Goal: Information Seeking & Learning: Learn about a topic

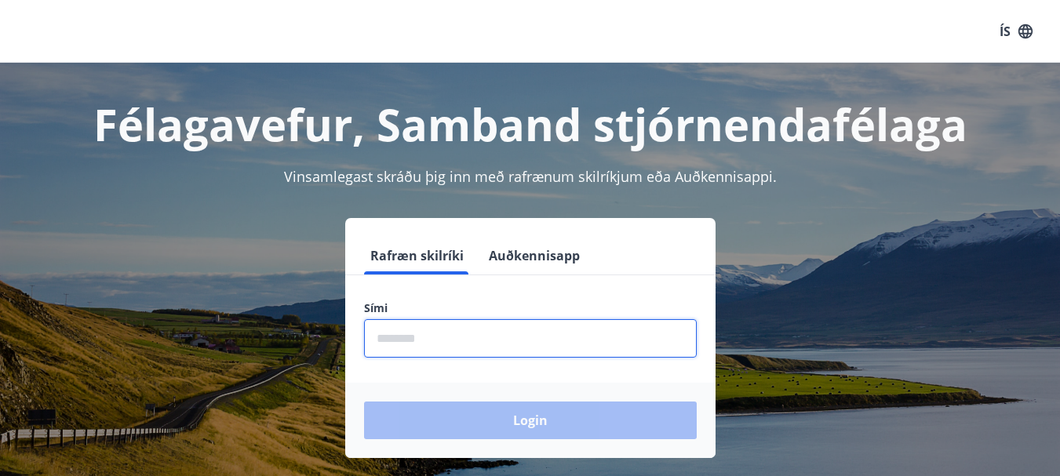
click at [461, 338] on input "phone" at bounding box center [530, 338] width 333 height 38
type input "********"
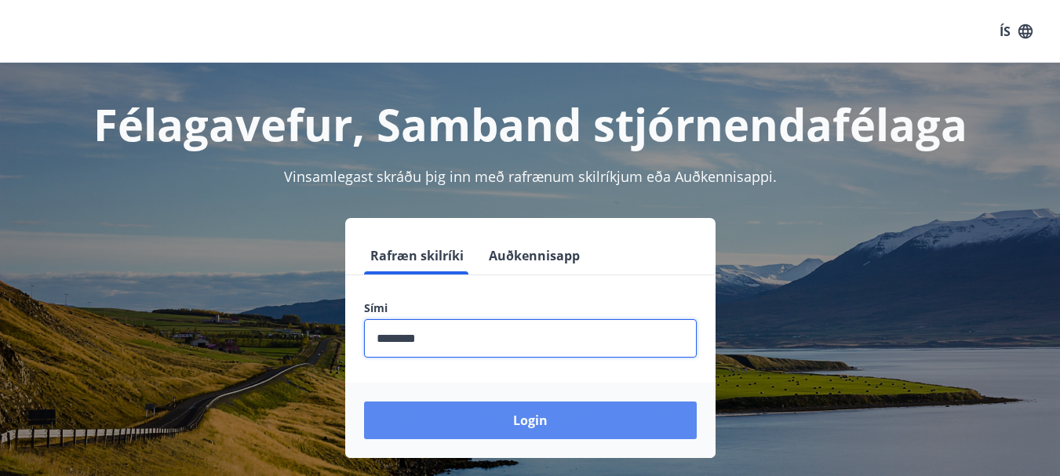
click at [462, 409] on button "Login" at bounding box center [530, 421] width 333 height 38
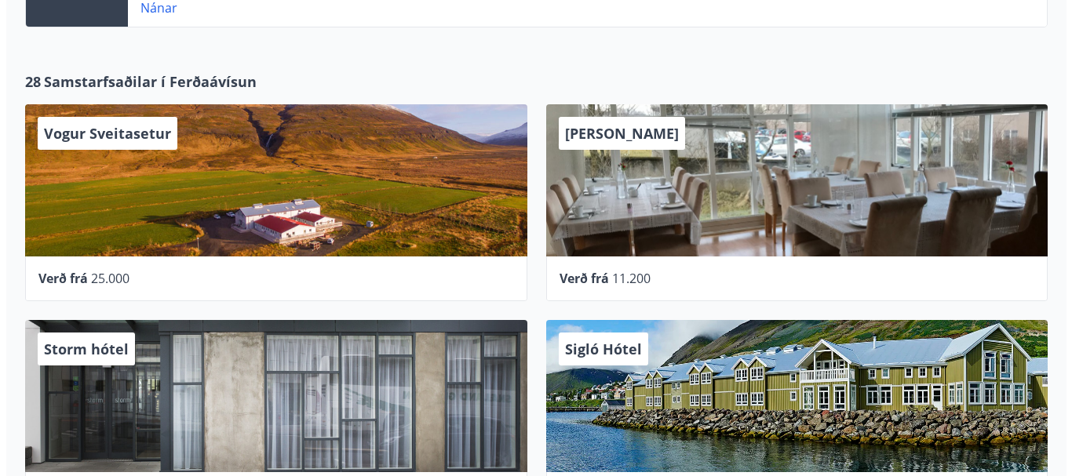
scroll to position [628, 0]
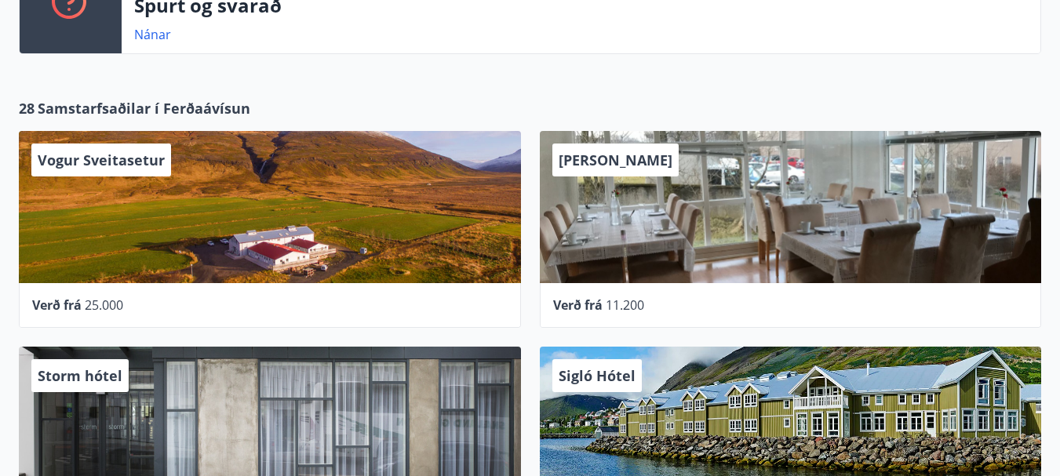
click at [622, 220] on div "[PERSON_NAME]" at bounding box center [791, 207] width 502 height 152
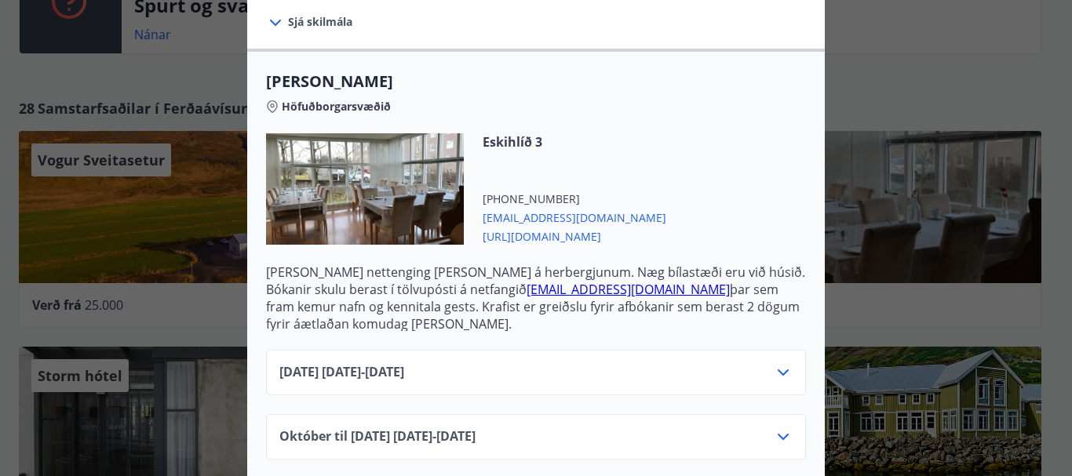
scroll to position [457, 0]
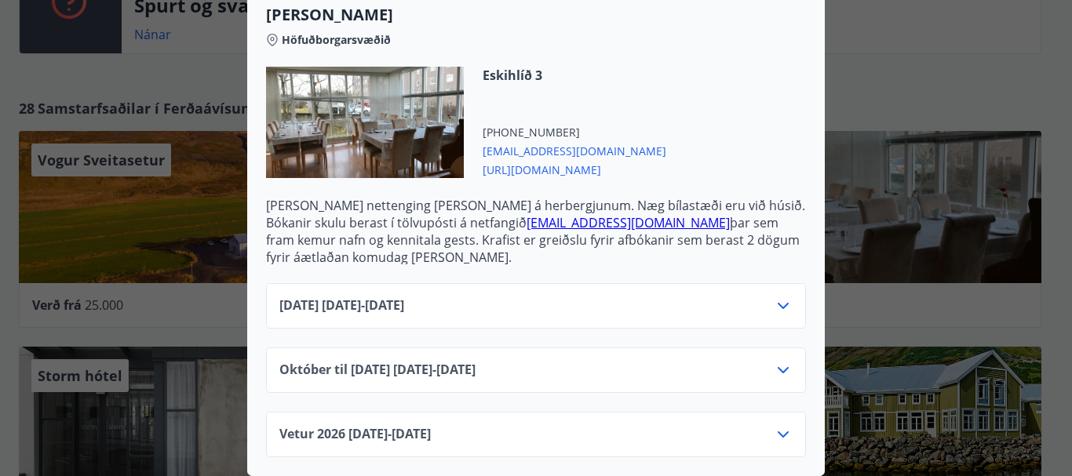
click at [774, 361] on icon at bounding box center [783, 370] width 19 height 19
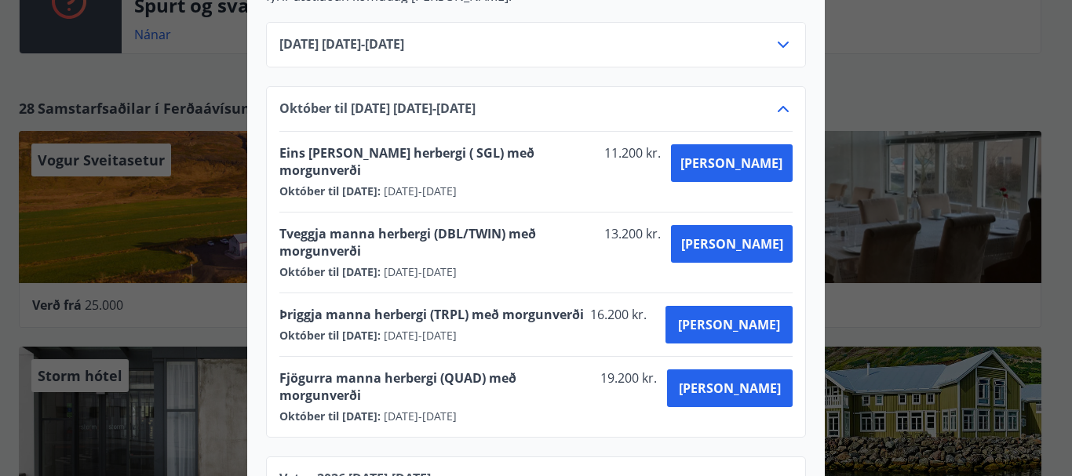
scroll to position [711, 0]
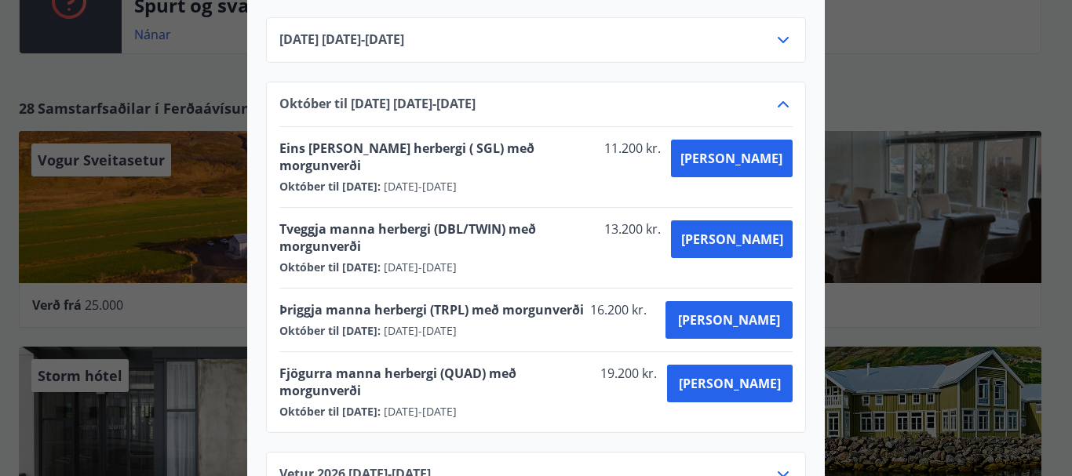
click at [774, 104] on icon at bounding box center [783, 104] width 19 height 19
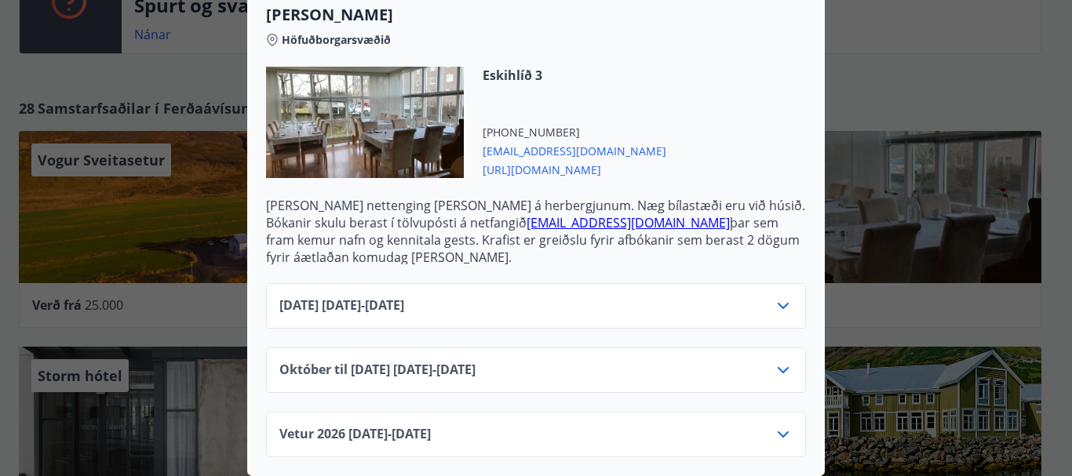
click at [779, 425] on icon at bounding box center [783, 434] width 19 height 19
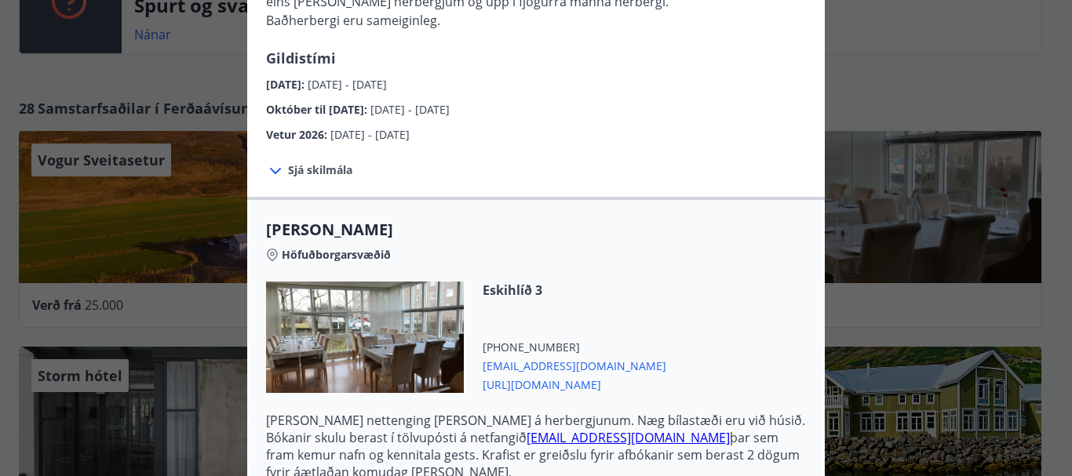
scroll to position [5, 0]
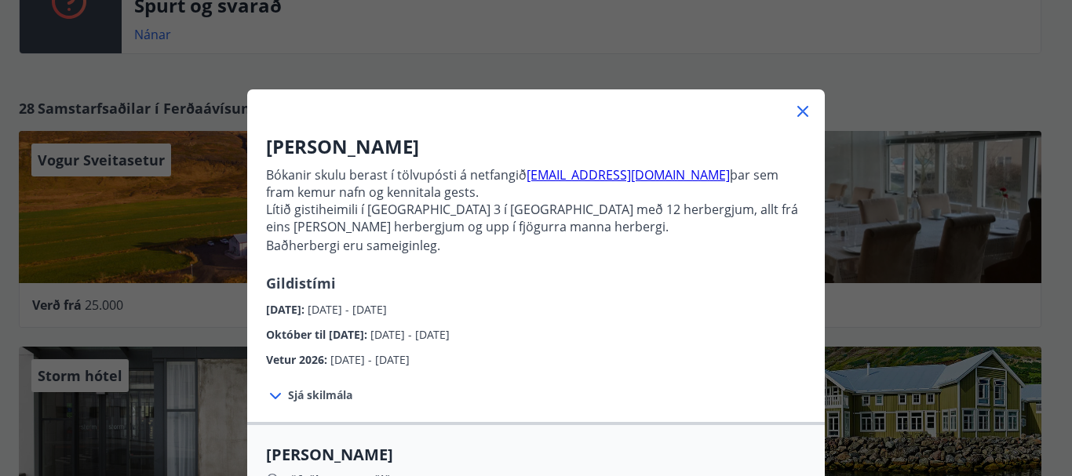
click at [794, 106] on icon at bounding box center [803, 111] width 19 height 19
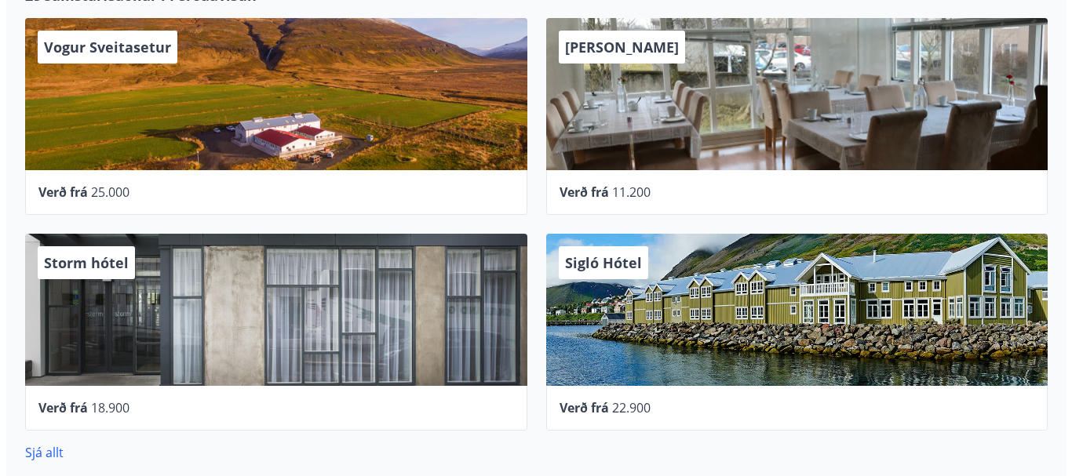
scroll to position [706, 0]
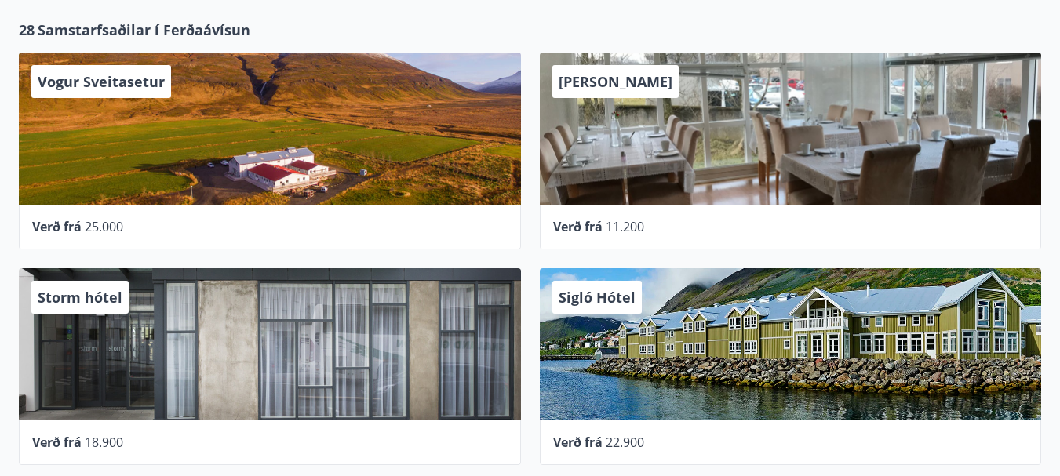
click at [374, 172] on div "Vogur Sveitasetur" at bounding box center [270, 129] width 502 height 152
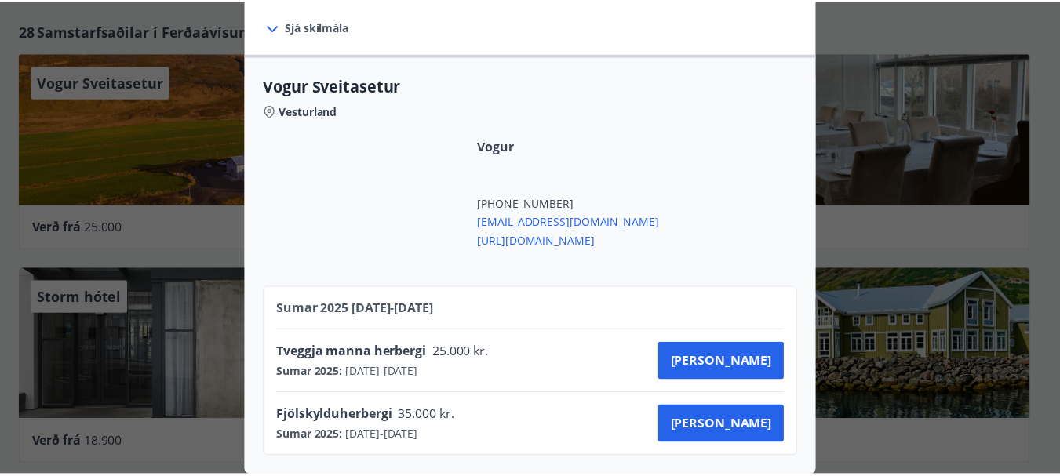
scroll to position [0, 0]
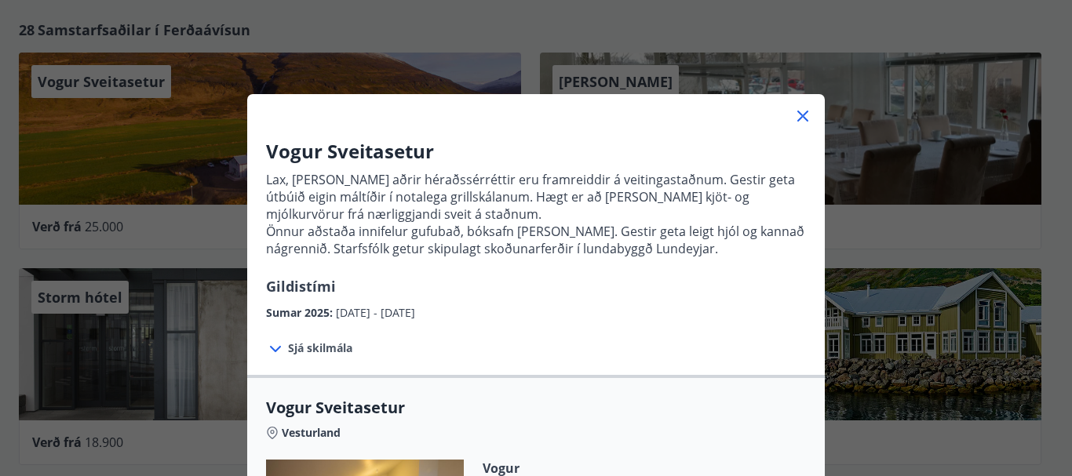
click at [794, 115] on icon at bounding box center [803, 116] width 19 height 19
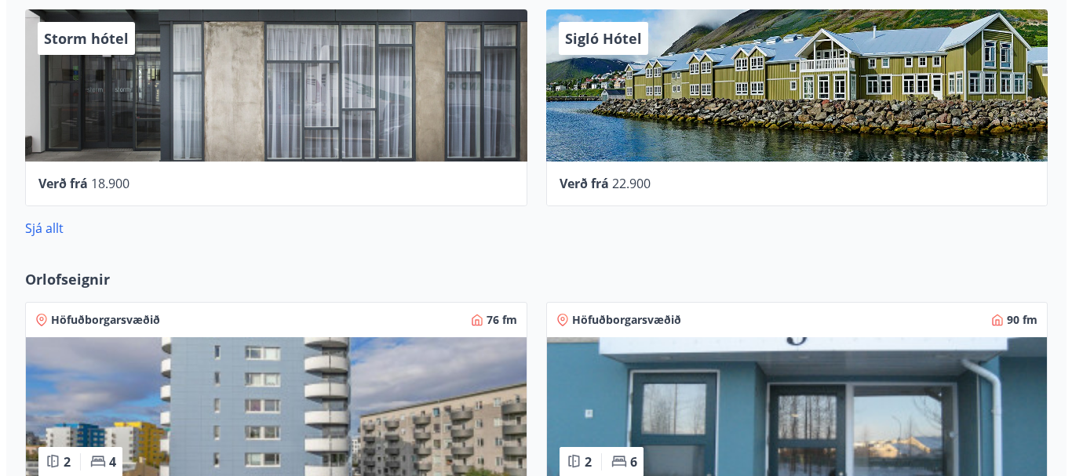
scroll to position [863, 0]
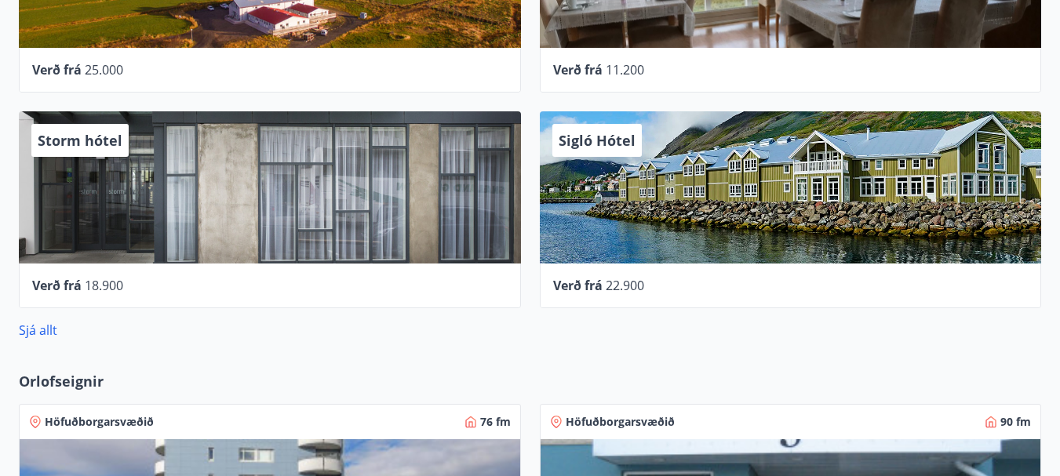
click at [359, 206] on div "Storm hótel" at bounding box center [270, 187] width 502 height 152
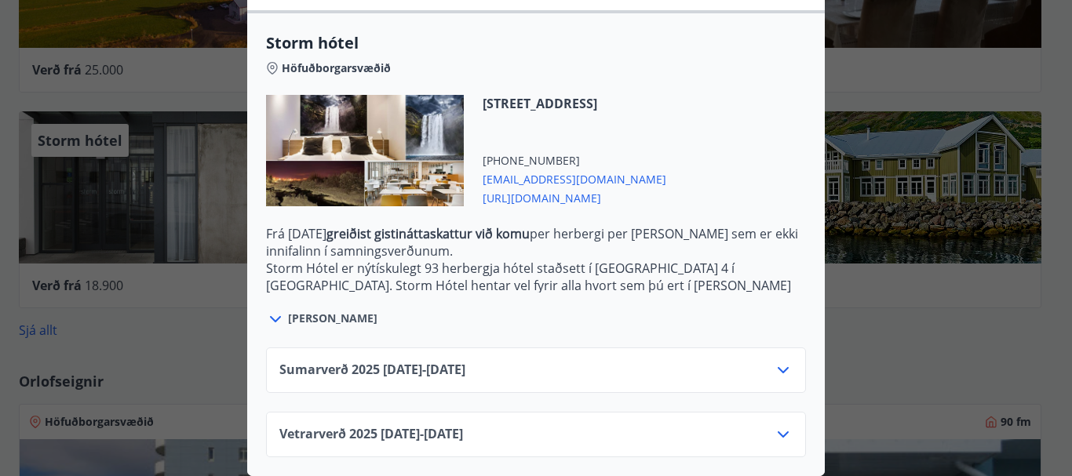
scroll to position [402, 0]
click at [778, 432] on icon at bounding box center [783, 435] width 11 height 6
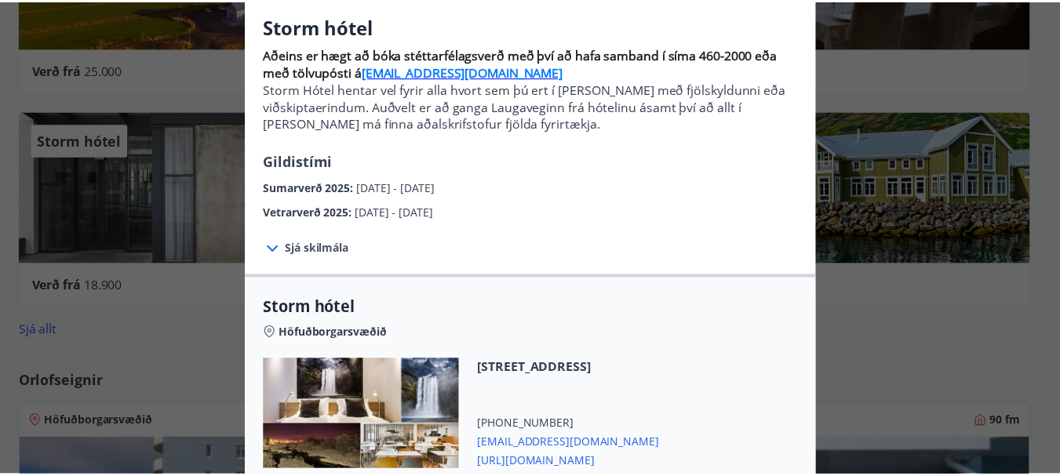
scroll to position [0, 0]
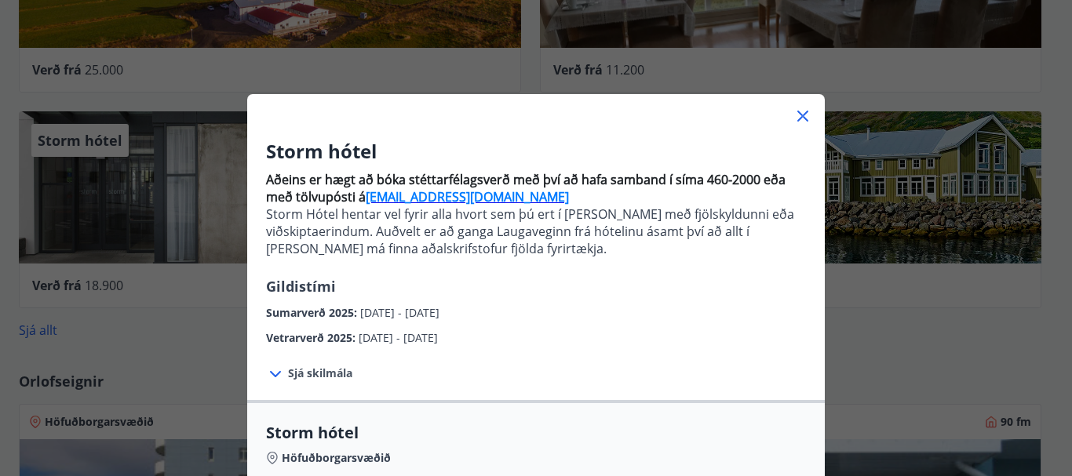
click at [794, 112] on icon at bounding box center [803, 116] width 19 height 19
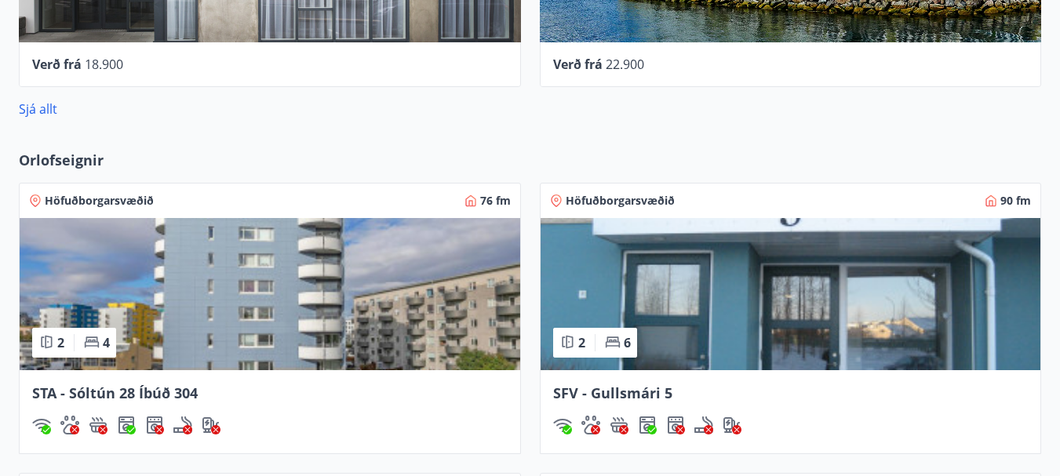
scroll to position [1129, 0]
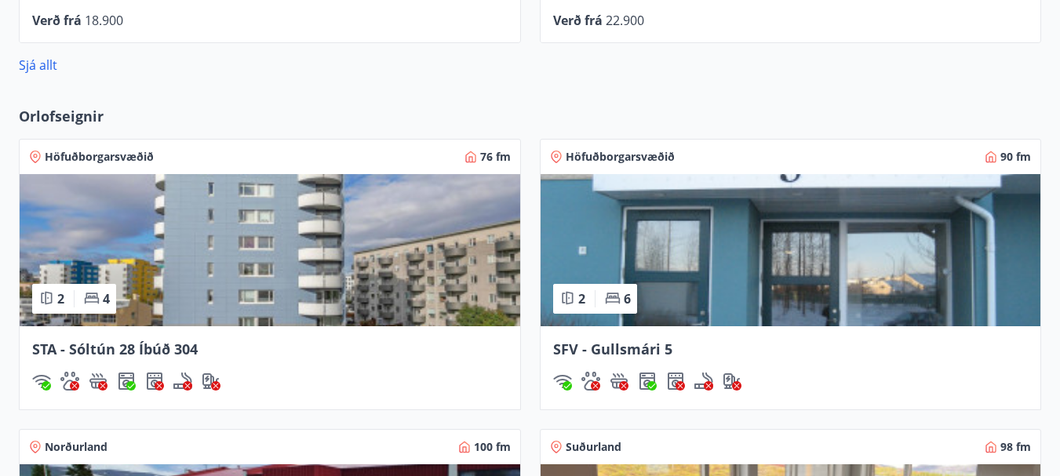
click at [318, 279] on img at bounding box center [270, 250] width 501 height 152
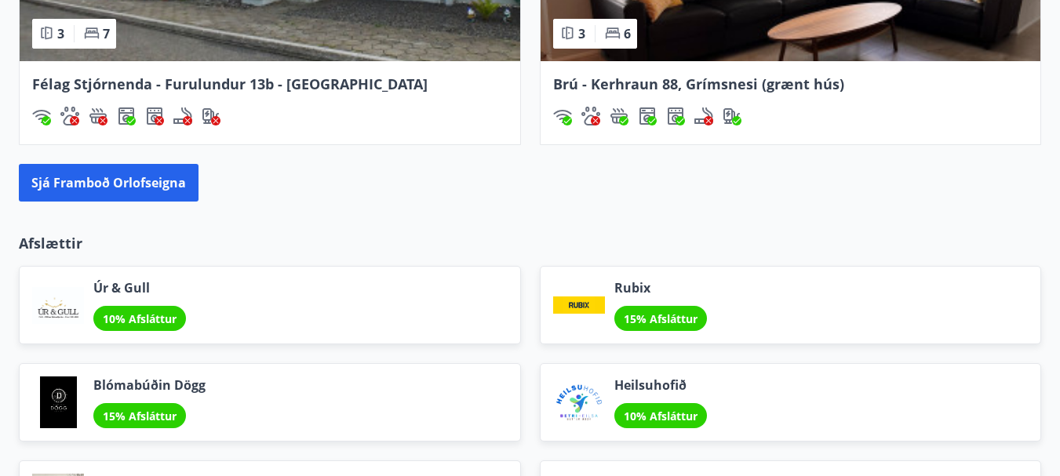
scroll to position [1763, 0]
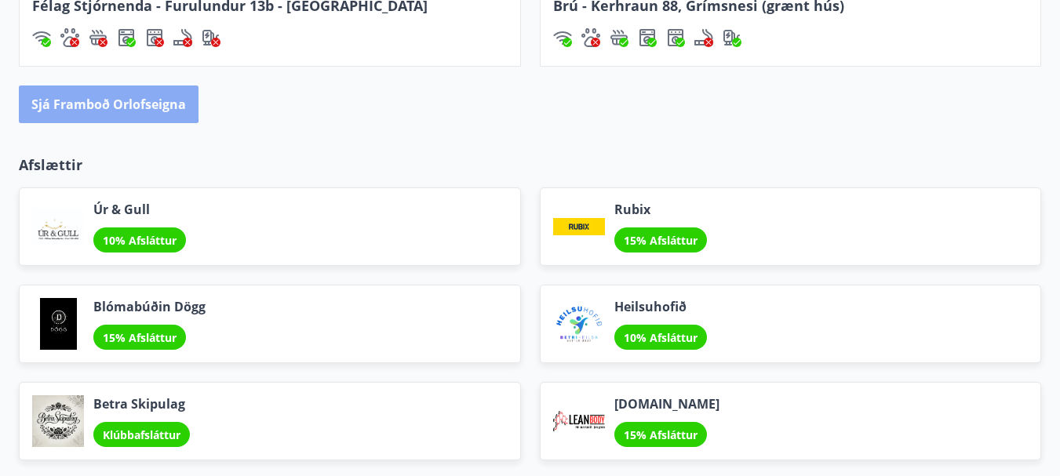
click at [107, 102] on button "Sjá framboð orlofseigna" at bounding box center [109, 105] width 180 height 38
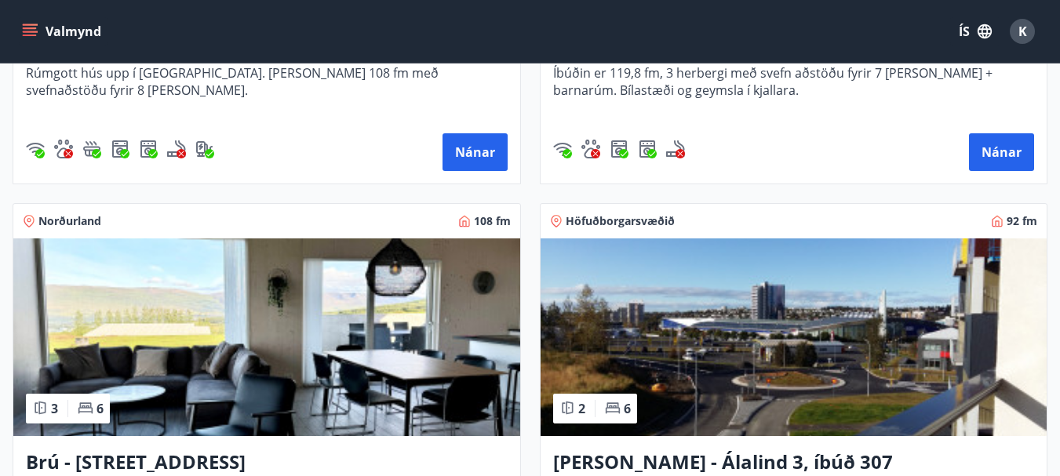
scroll to position [628, 0]
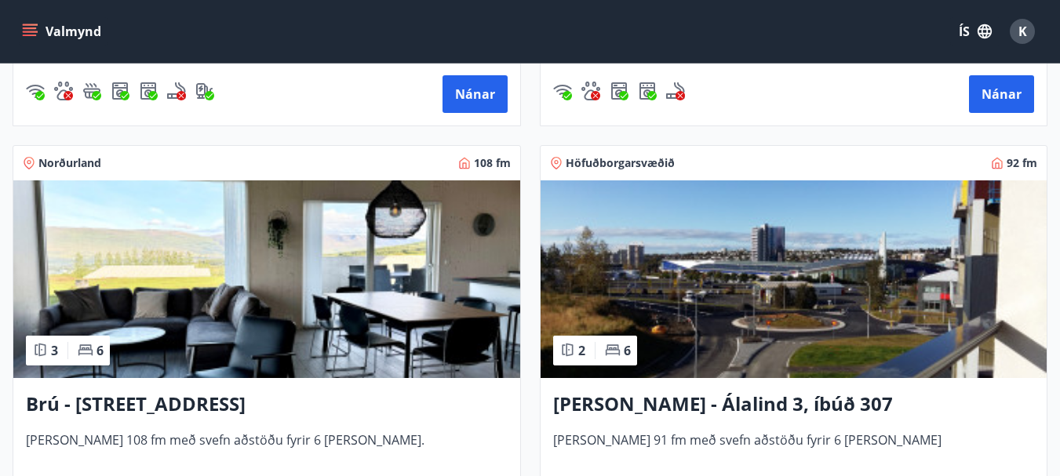
click at [735, 12] on div "Valmynd ÍS K" at bounding box center [530, 31] width 1060 height 63
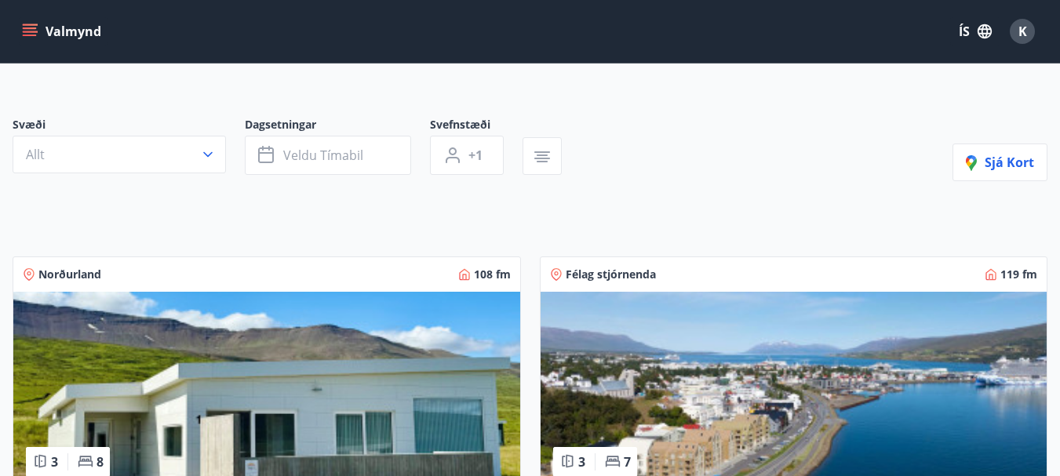
scroll to position [0, 0]
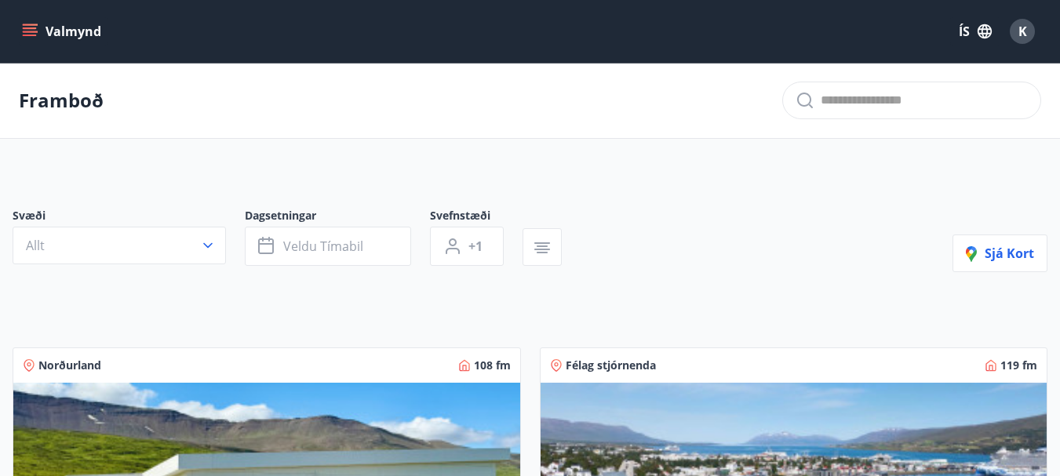
click at [33, 31] on icon "menu" at bounding box center [30, 32] width 16 height 16
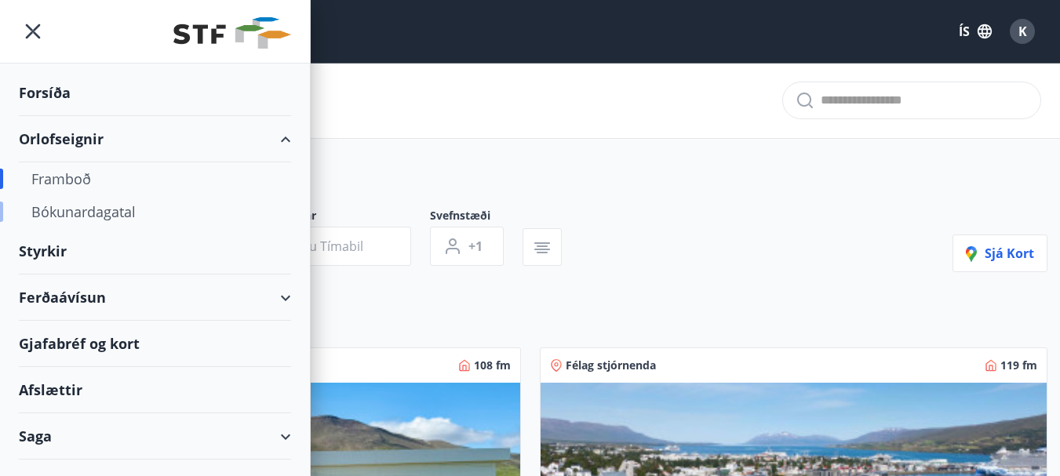
click at [82, 208] on div "Bókunardagatal" at bounding box center [154, 211] width 247 height 33
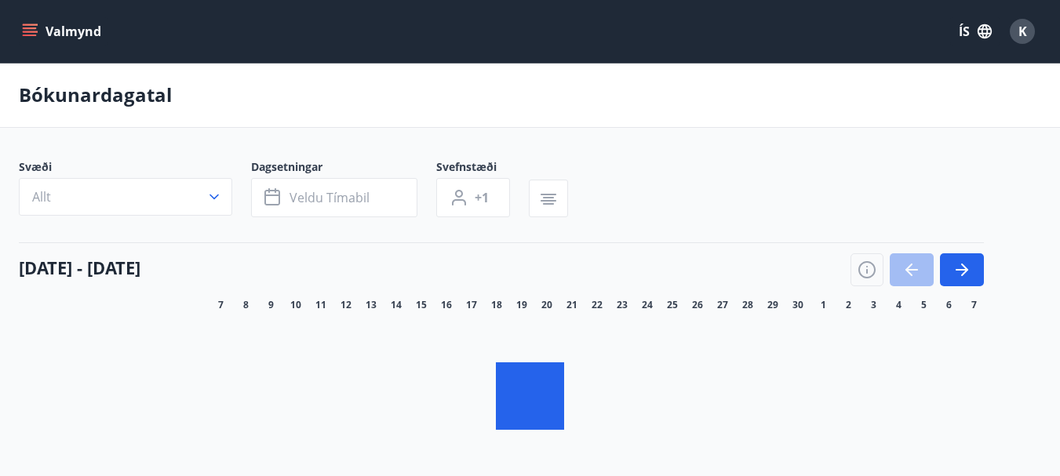
click at [966, 265] on button "button" at bounding box center [962, 270] width 44 height 33
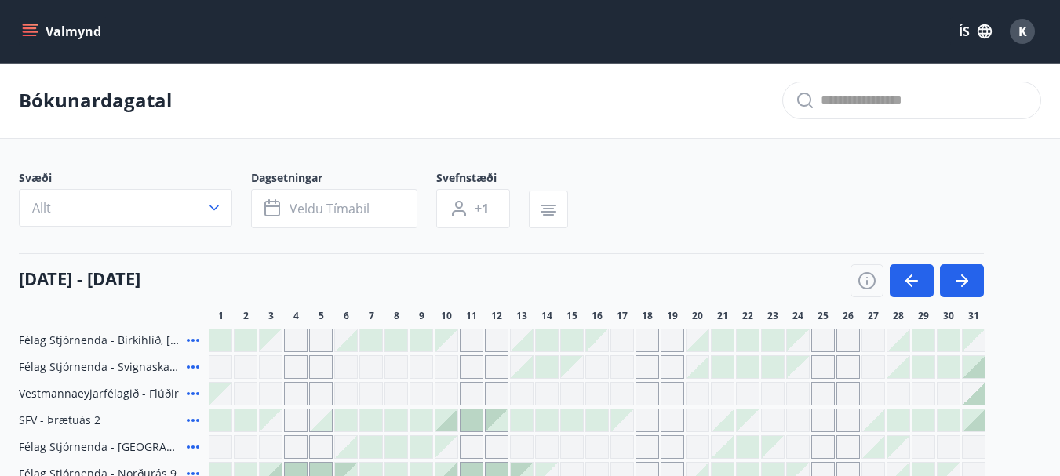
scroll to position [78, 0]
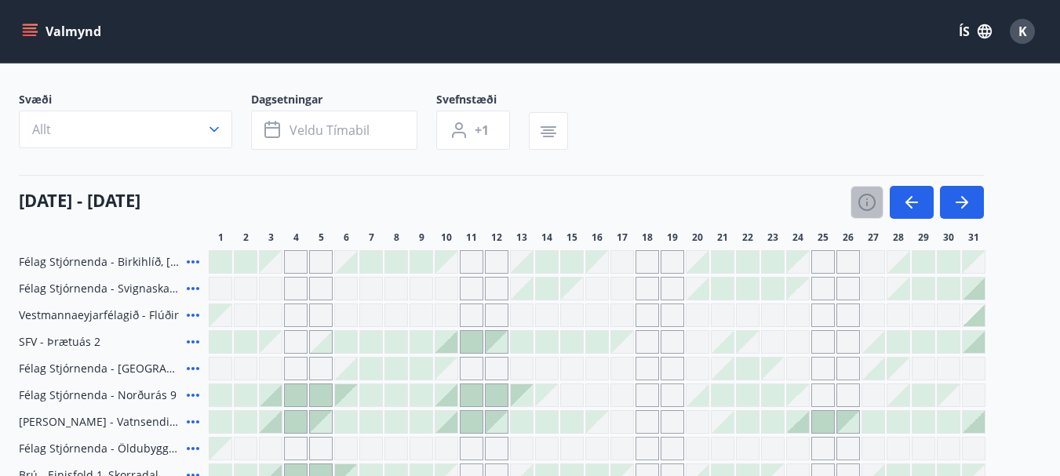
click at [865, 206] on icon "button" at bounding box center [867, 202] width 19 height 19
click at [865, 206] on div "Skýringar á dagsetningum Upptekið Dagleiga Fast tímabil Opnar umsóknir Umsókn í…" at bounding box center [530, 238] width 1060 height 476
click at [865, 278] on div "Skýringar á dagsetningum Upptekið Dagleiga Fast tímabil Opnar umsóknir Umsókn í…" at bounding box center [530, 238] width 1060 height 476
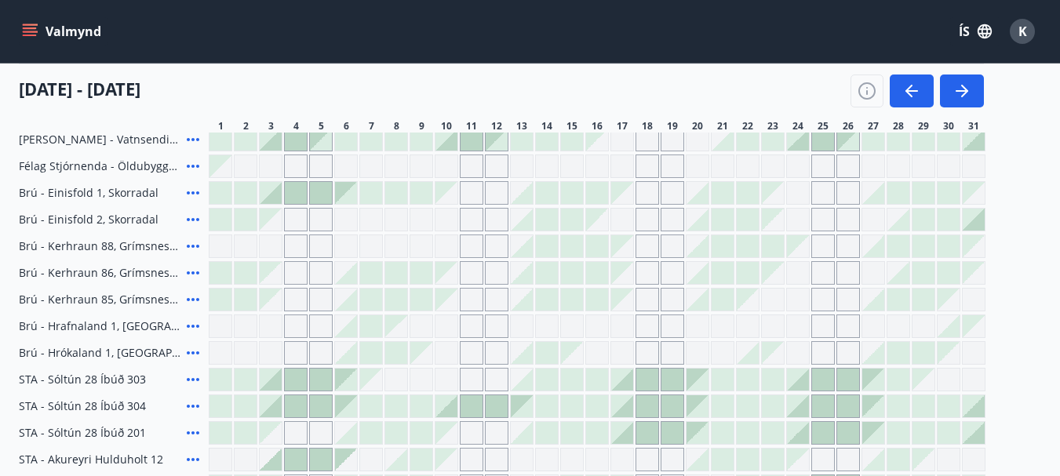
scroll to position [320, 0]
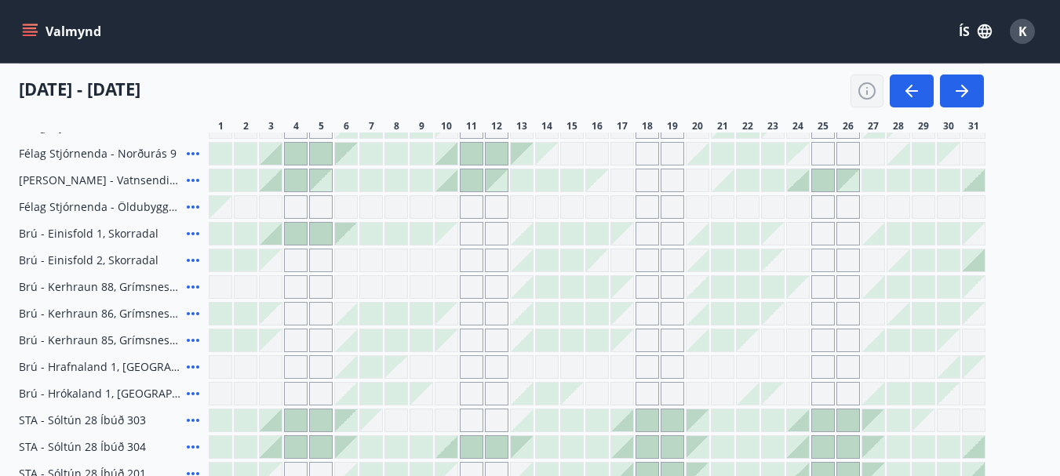
click at [857, 88] on button "button" at bounding box center [867, 91] width 33 height 33
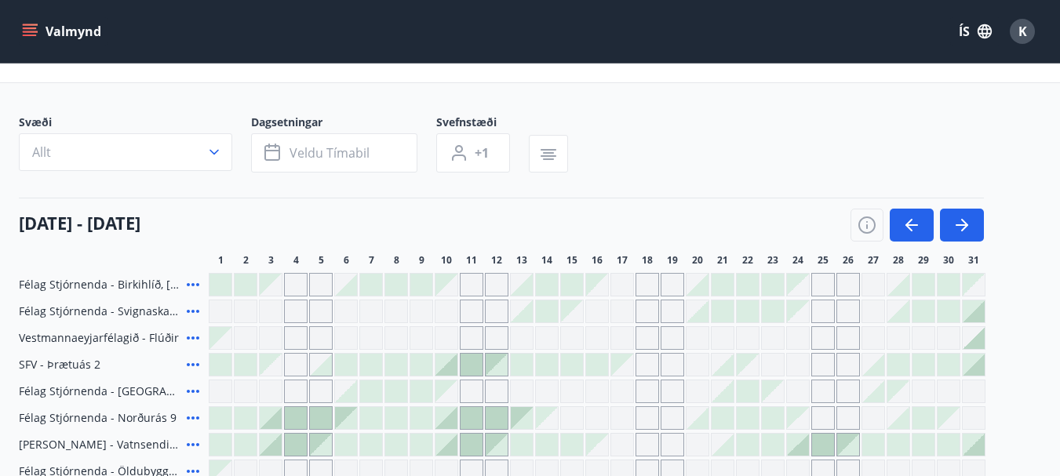
scroll to position [0, 0]
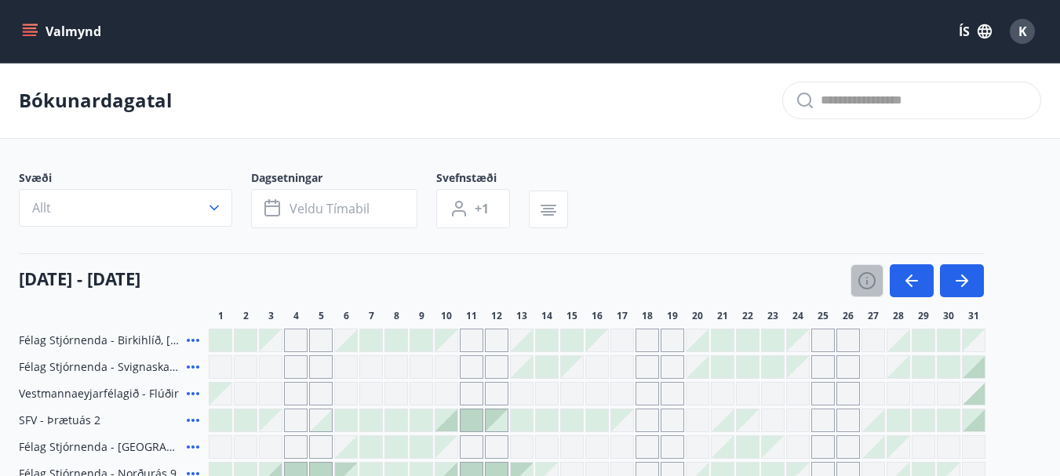
click at [868, 283] on icon "button" at bounding box center [868, 282] width 2 height 5
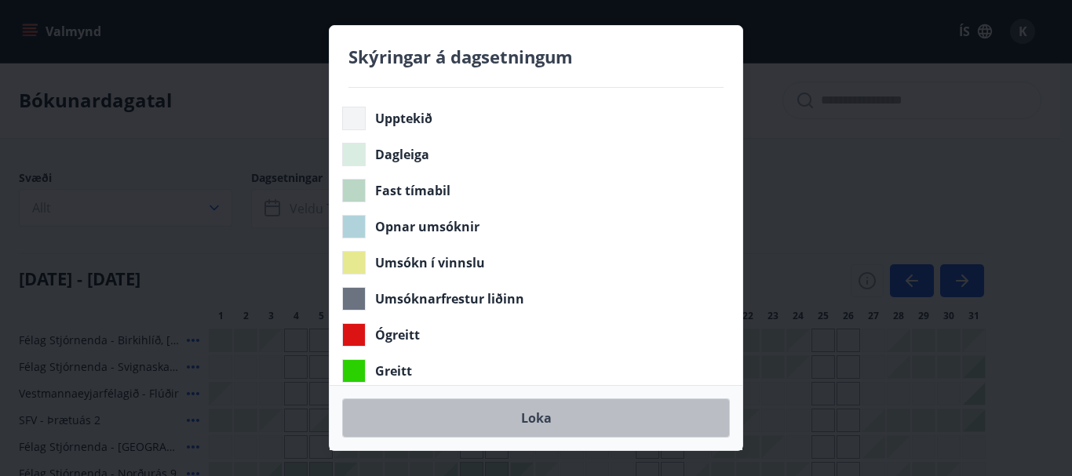
click at [521, 414] on button "Loka" at bounding box center [536, 418] width 388 height 39
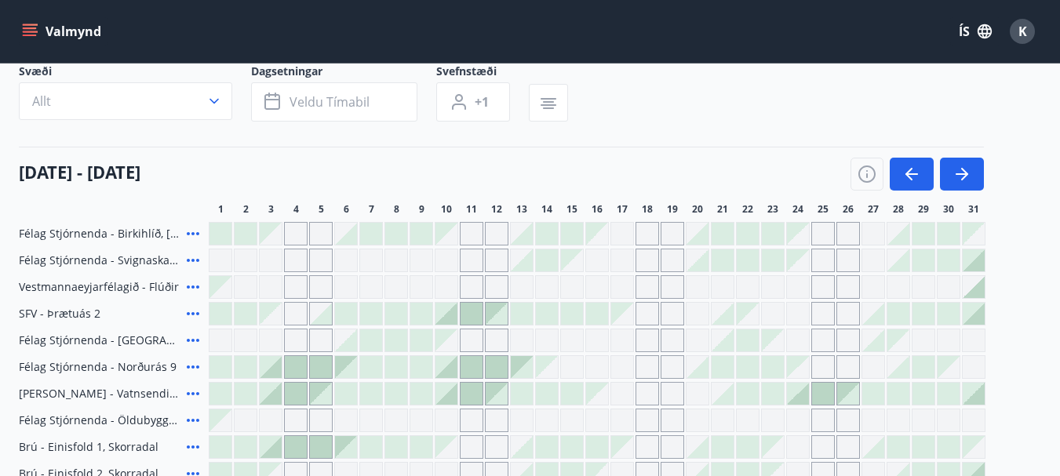
scroll to position [157, 0]
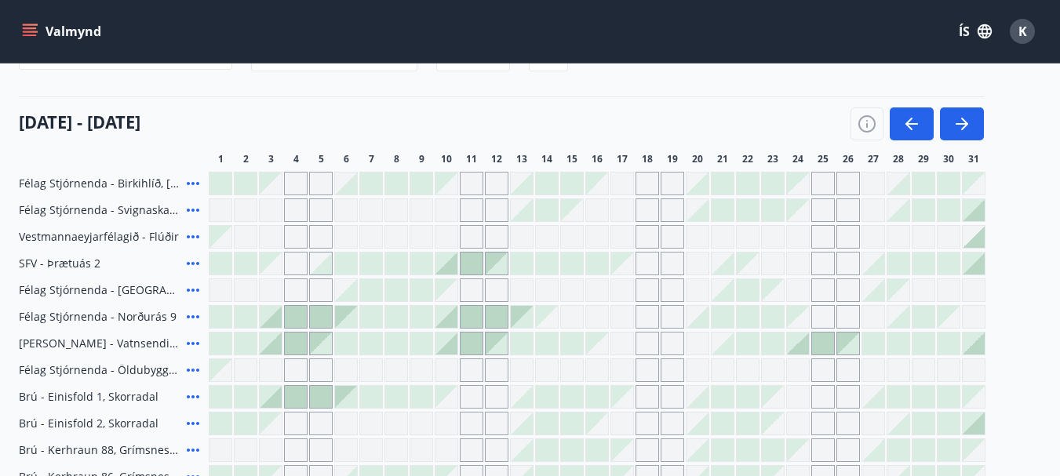
click at [644, 268] on div "Gráir dagar eru ekki bókanlegir" at bounding box center [648, 264] width 24 height 24
click at [626, 268] on div "Gráir dagar eru ekki bókanlegir" at bounding box center [622, 264] width 22 height 22
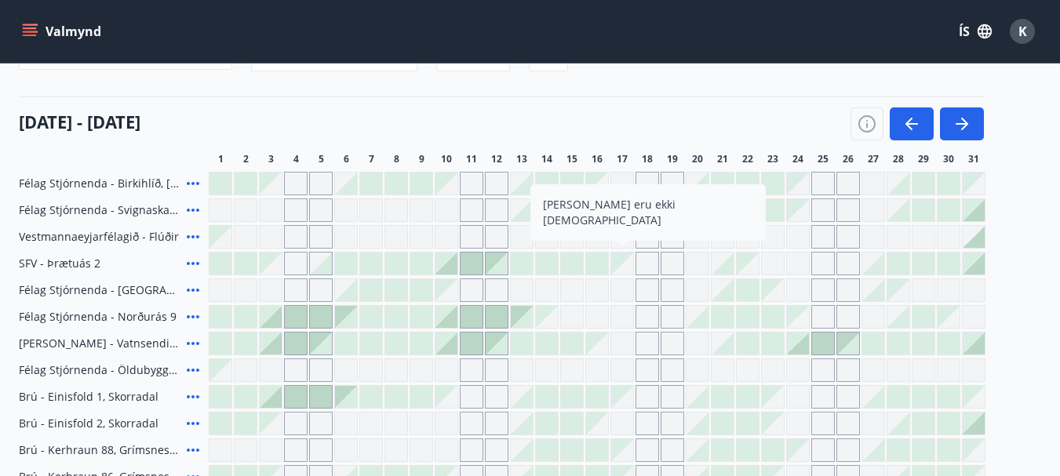
click at [667, 323] on div "Gráir dagar eru ekki bókanlegir" at bounding box center [673, 317] width 24 height 24
click at [863, 130] on icon "button" at bounding box center [867, 124] width 19 height 19
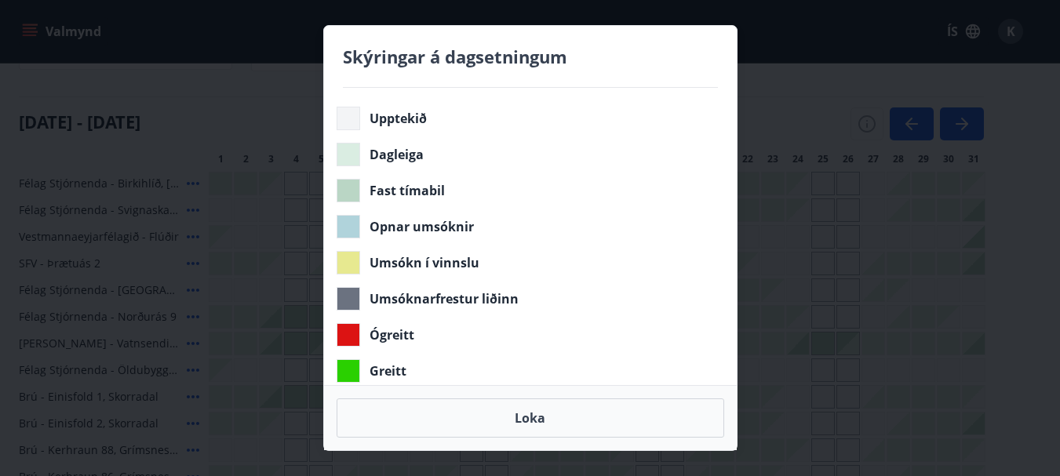
scroll to position [549, 0]
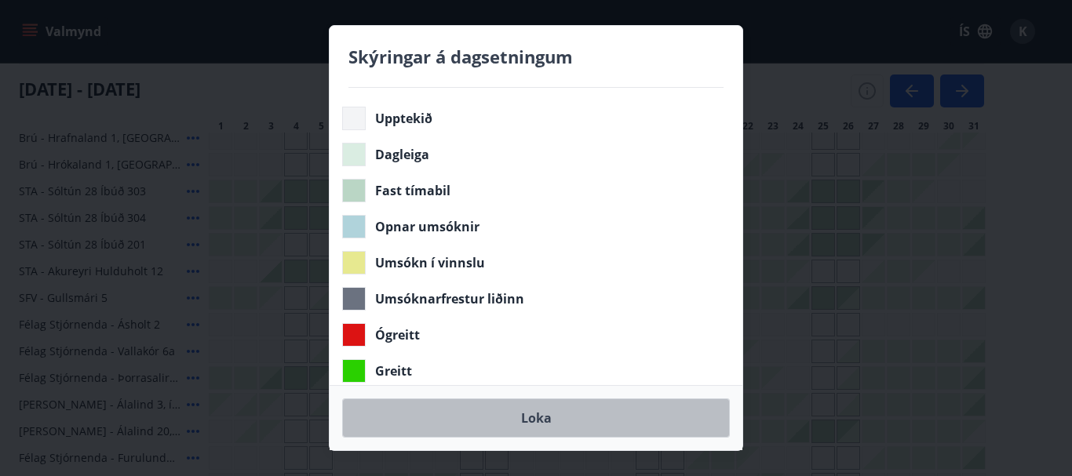
click at [509, 414] on button "Loka" at bounding box center [536, 418] width 388 height 39
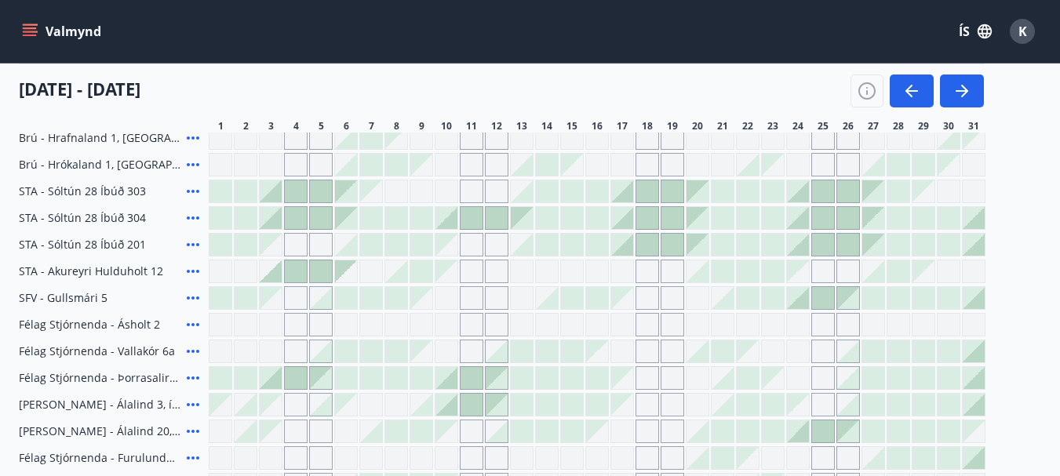
click at [667, 246] on div at bounding box center [673, 245] width 22 height 22
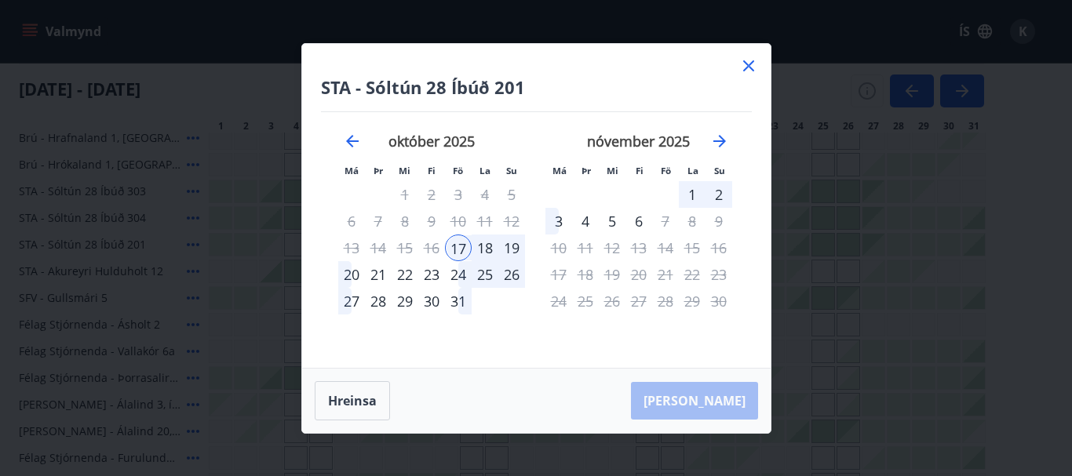
click at [751, 69] on icon at bounding box center [748, 65] width 11 height 11
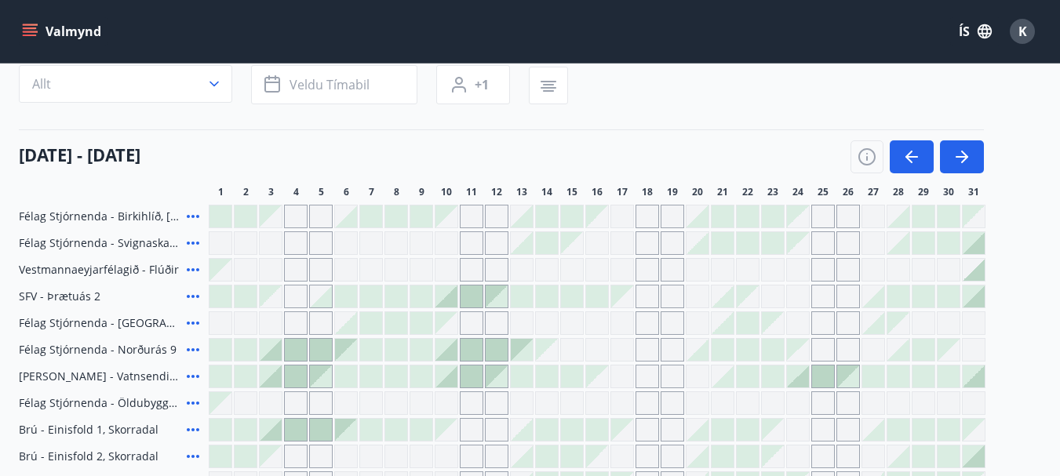
scroll to position [0, 0]
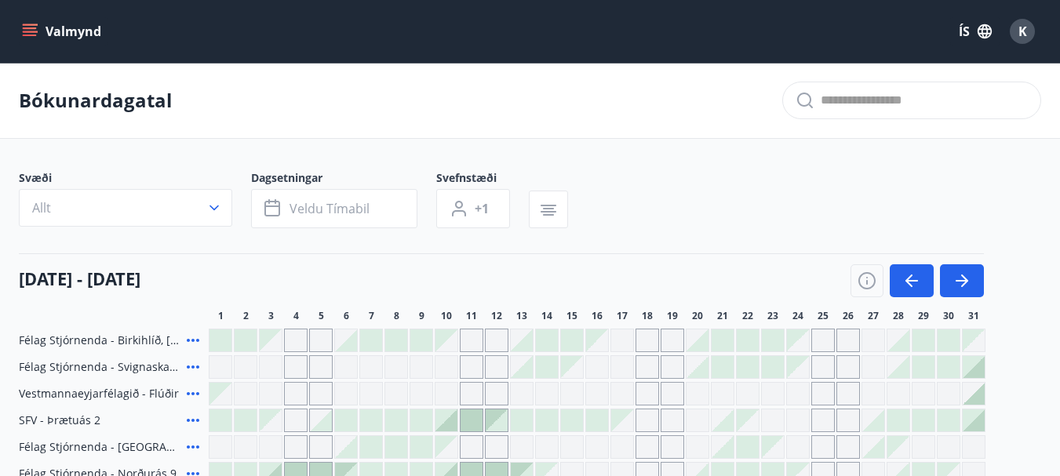
click at [35, 27] on icon "menu" at bounding box center [30, 32] width 16 height 16
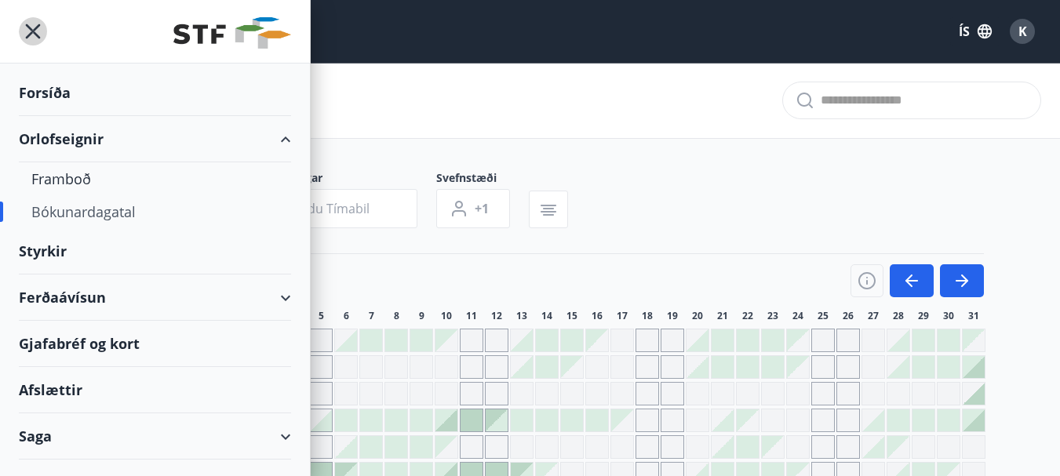
click at [35, 27] on icon "menu" at bounding box center [33, 31] width 28 height 28
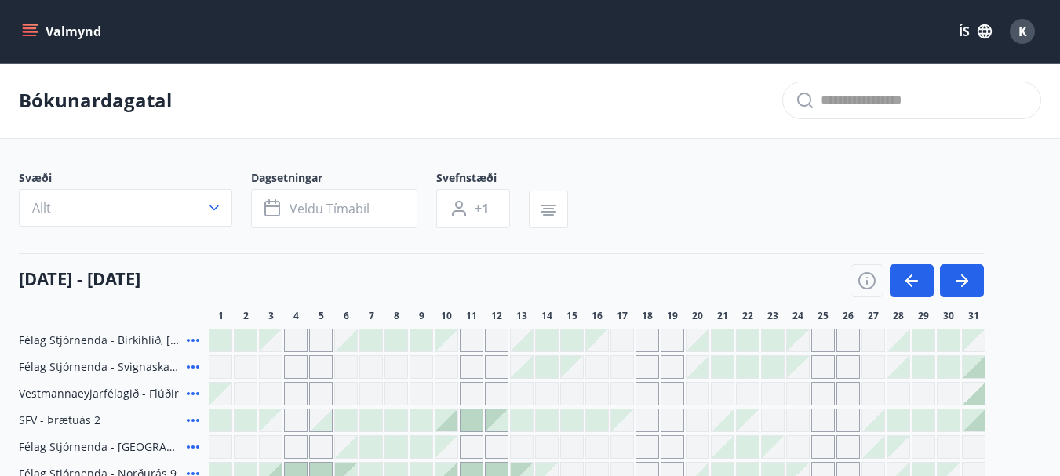
click at [35, 27] on icon "menu" at bounding box center [30, 32] width 16 height 16
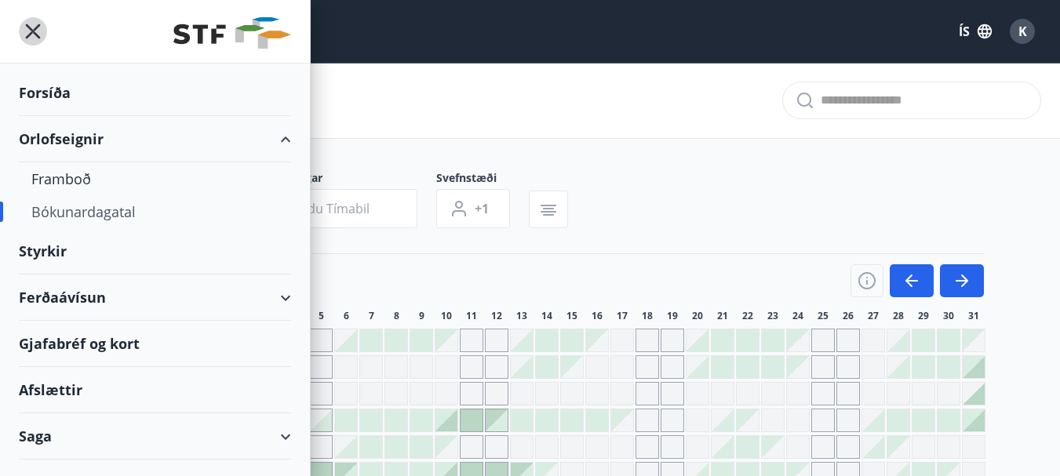
click at [35, 27] on icon "menu" at bounding box center [33, 31] width 28 height 28
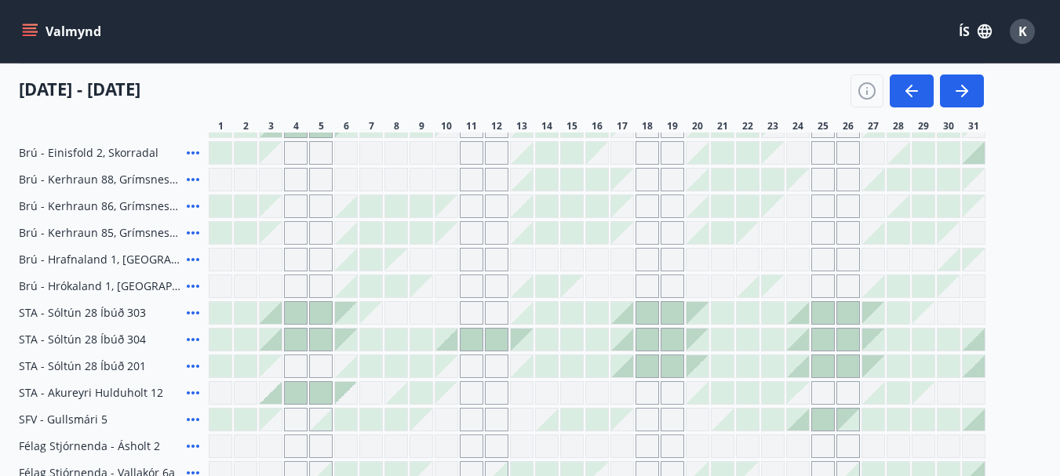
scroll to position [471, 0]
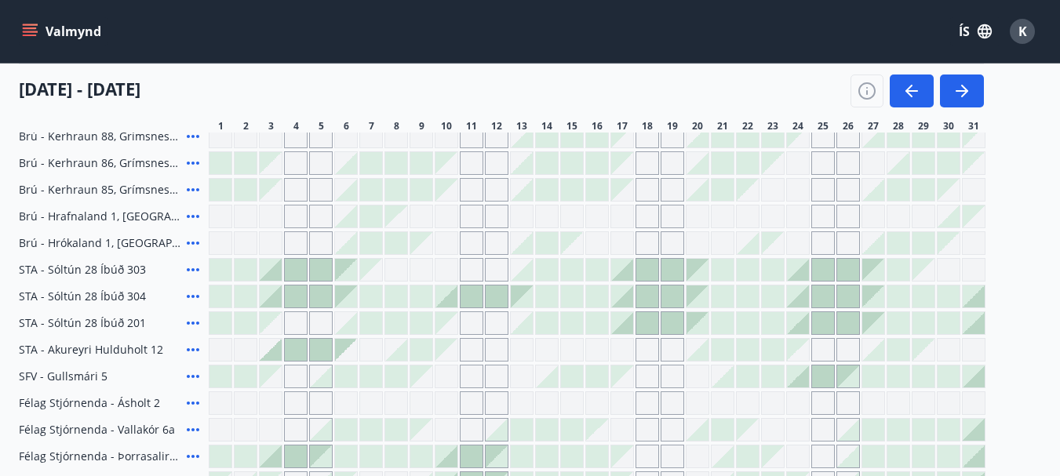
click at [628, 327] on div at bounding box center [622, 323] width 22 height 22
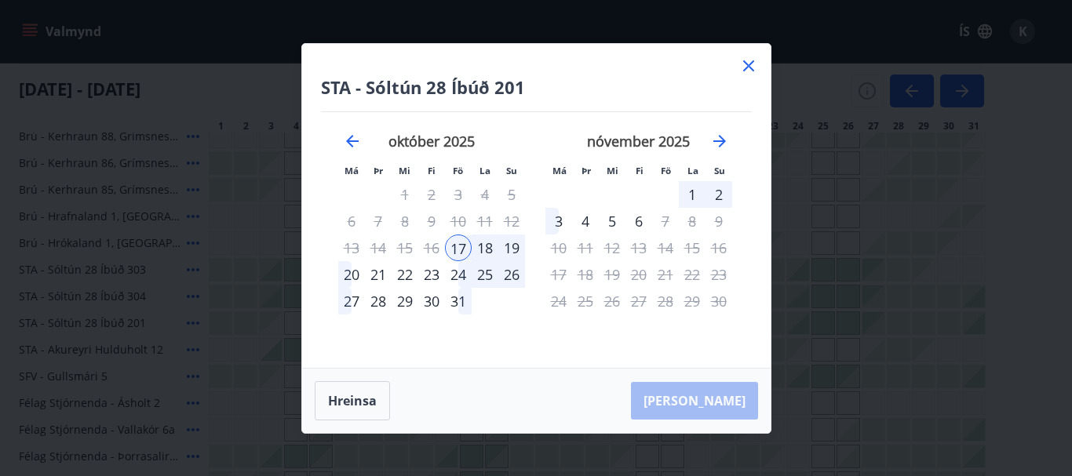
click at [342, 270] on div "20" at bounding box center [351, 274] width 27 height 27
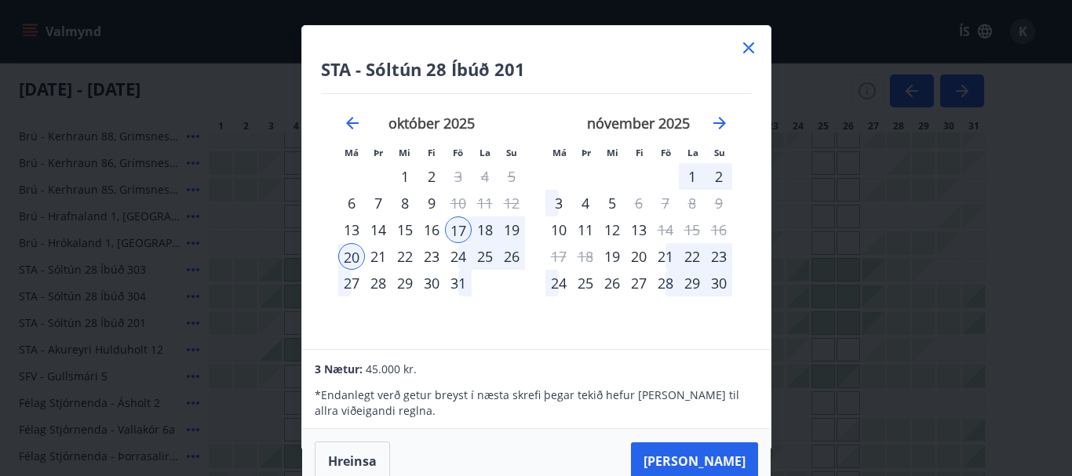
click at [747, 50] on icon at bounding box center [748, 47] width 19 height 19
click at [366, 454] on div at bounding box center [371, 457] width 22 height 22
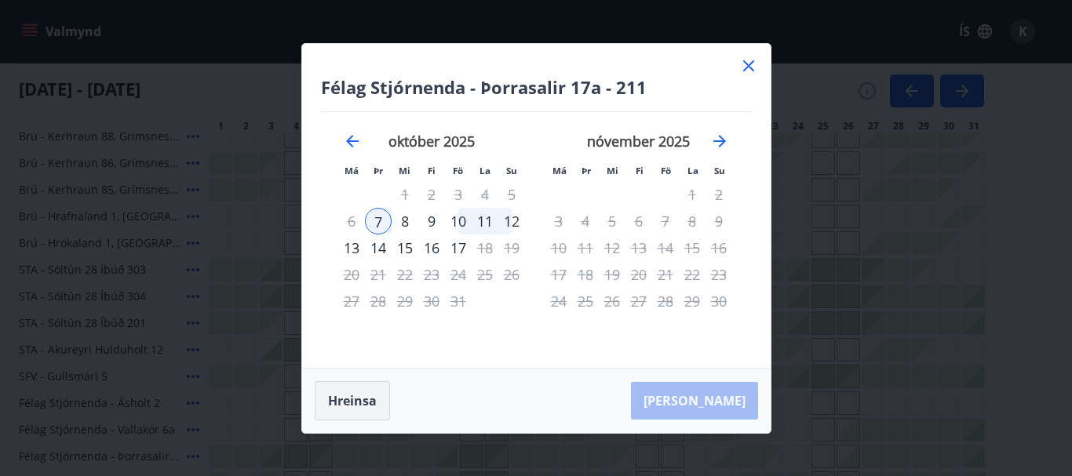
click at [348, 406] on button "Hreinsa" at bounding box center [352, 400] width 75 height 39
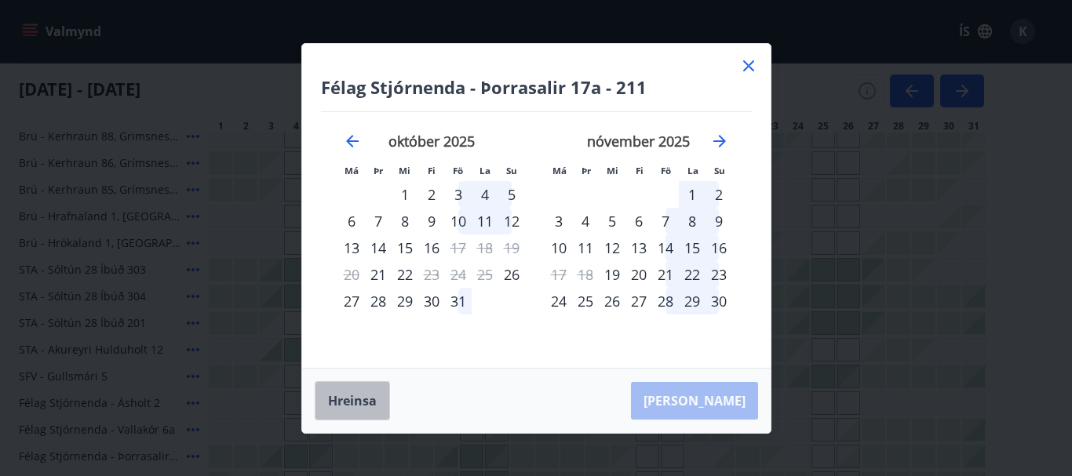
click at [348, 406] on button "Hreinsa" at bounding box center [352, 400] width 75 height 39
click at [750, 68] on icon at bounding box center [748, 65] width 11 height 11
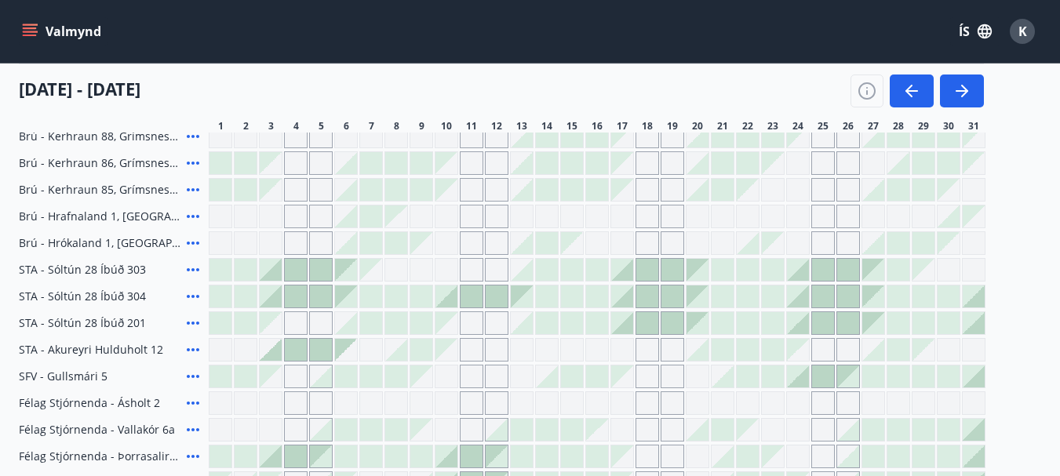
click at [630, 274] on div at bounding box center [622, 270] width 22 height 22
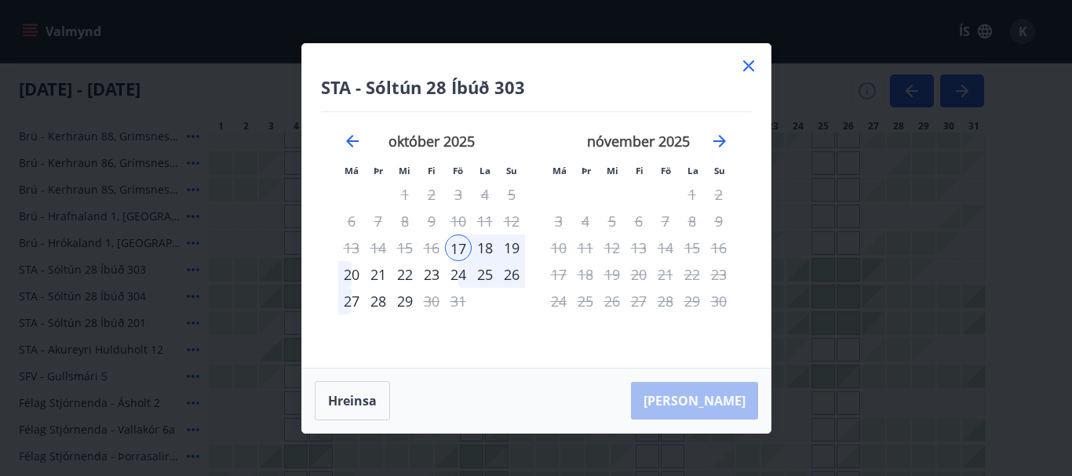
click at [345, 279] on div "20" at bounding box center [351, 274] width 27 height 27
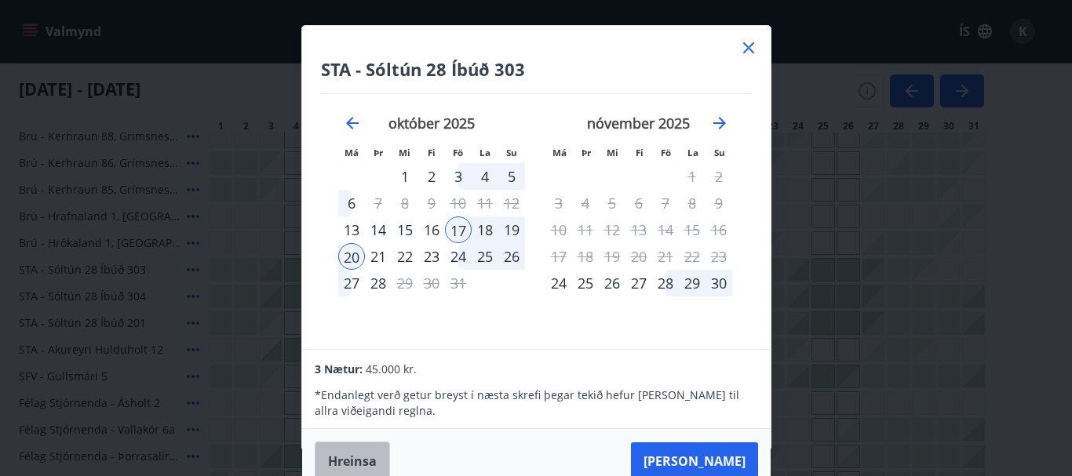
click at [367, 448] on button "Hreinsa" at bounding box center [352, 461] width 75 height 39
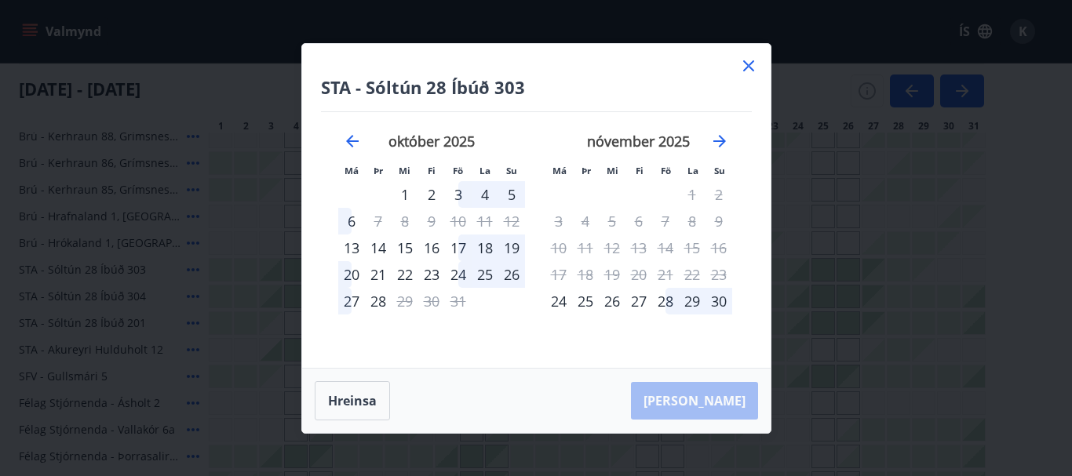
click at [743, 65] on icon at bounding box center [748, 66] width 19 height 19
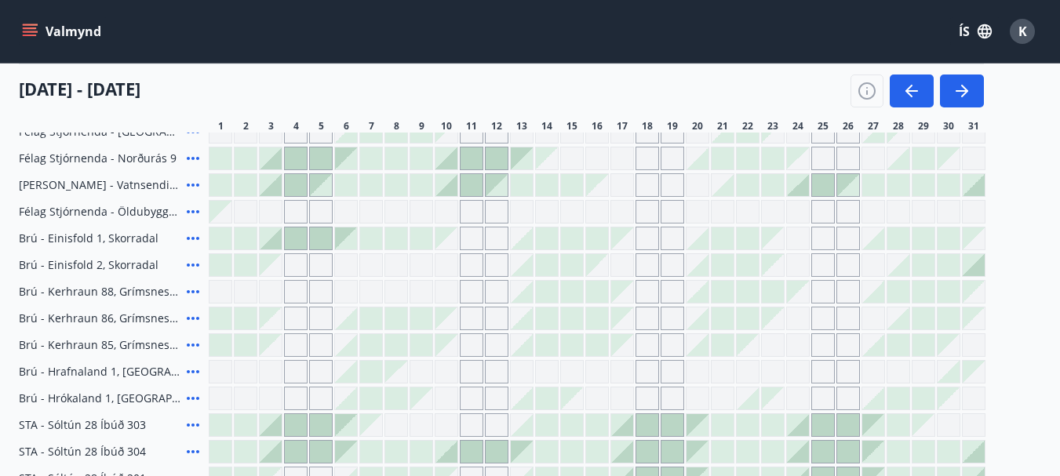
scroll to position [314, 0]
click at [35, 31] on icon "menu" at bounding box center [30, 32] width 16 height 16
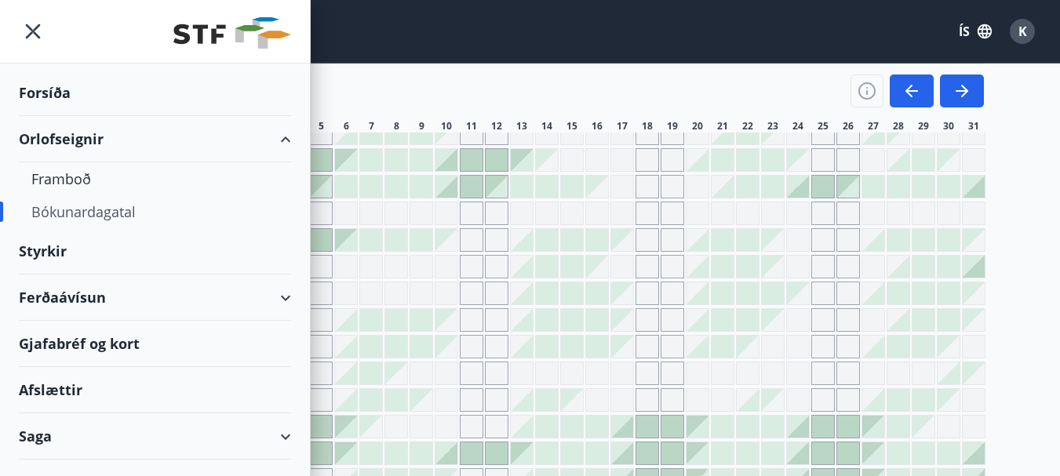
click at [58, 251] on div "Styrkir" at bounding box center [155, 251] width 272 height 46
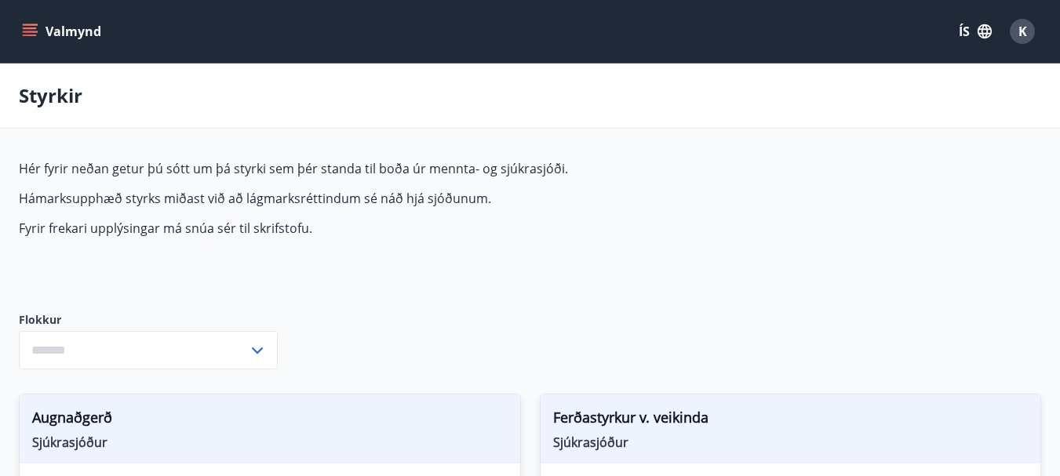
type input "***"
click at [37, 31] on icon "menu" at bounding box center [31, 32] width 17 height 2
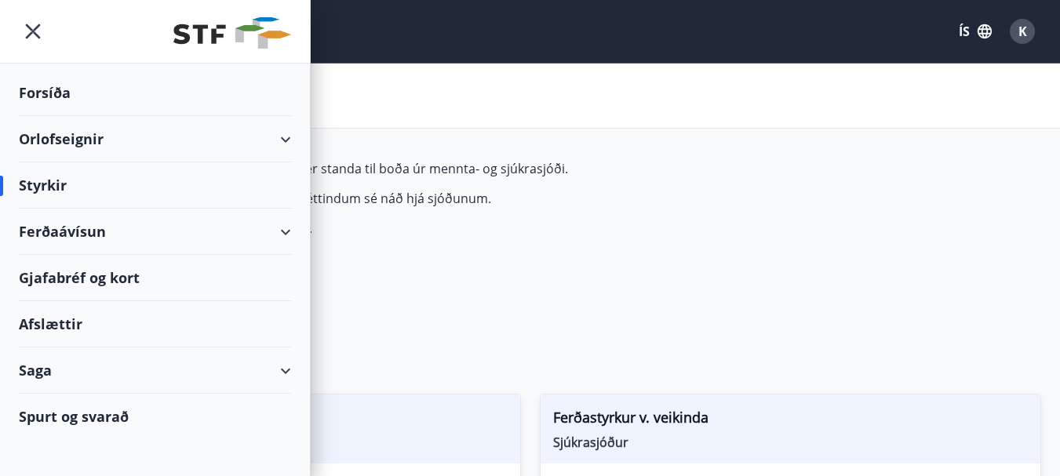
click at [56, 320] on div "Afslættir" at bounding box center [155, 324] width 272 height 46
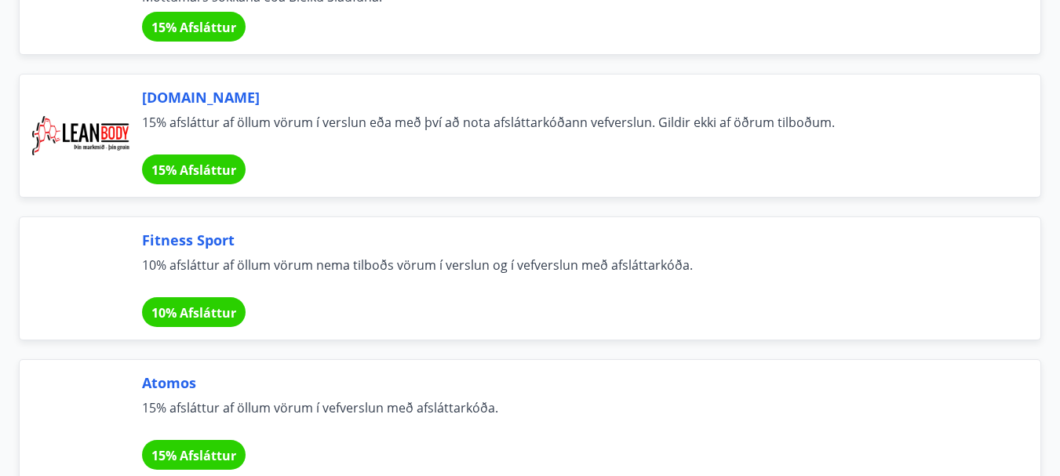
scroll to position [628, 0]
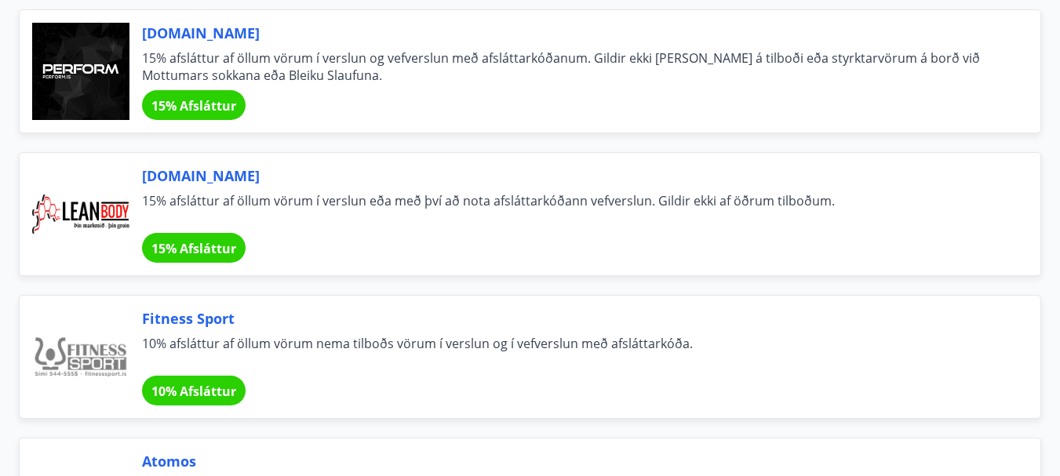
click at [181, 239] on div "15% Afsláttur" at bounding box center [194, 248] width 104 height 30
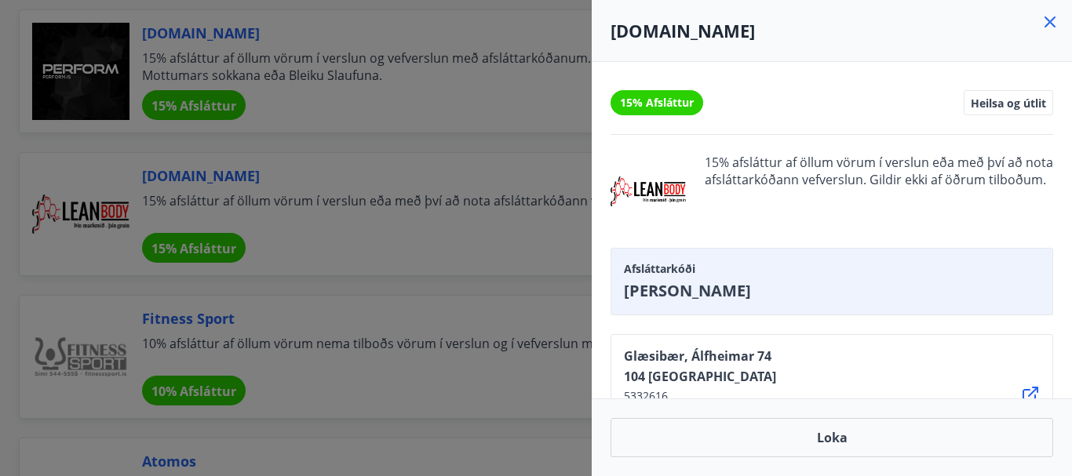
click at [1048, 20] on icon at bounding box center [1050, 21] width 11 height 11
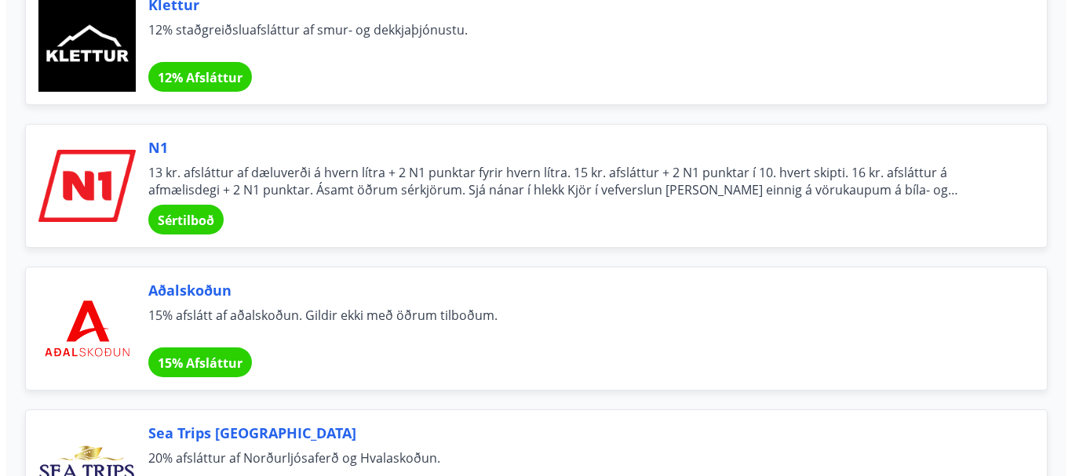
scroll to position [5966, 0]
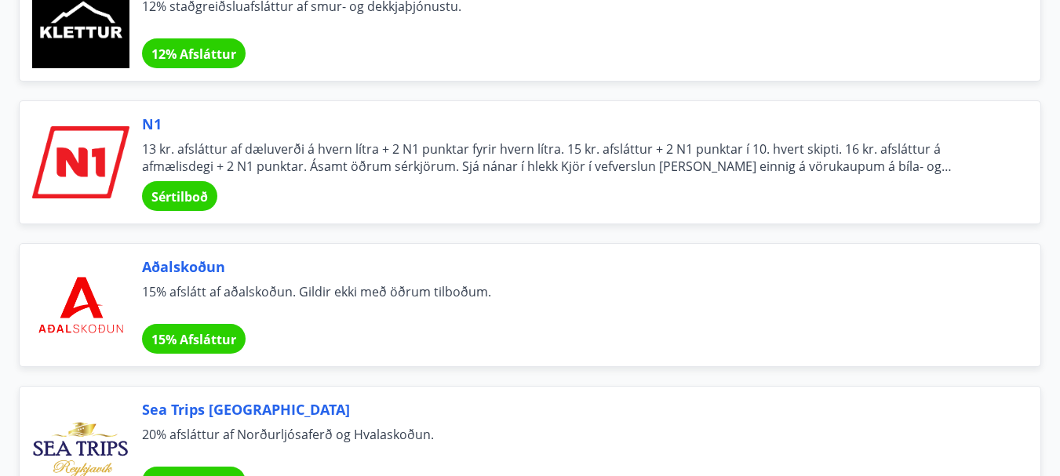
click at [173, 190] on span "Sértilboð" at bounding box center [179, 196] width 57 height 17
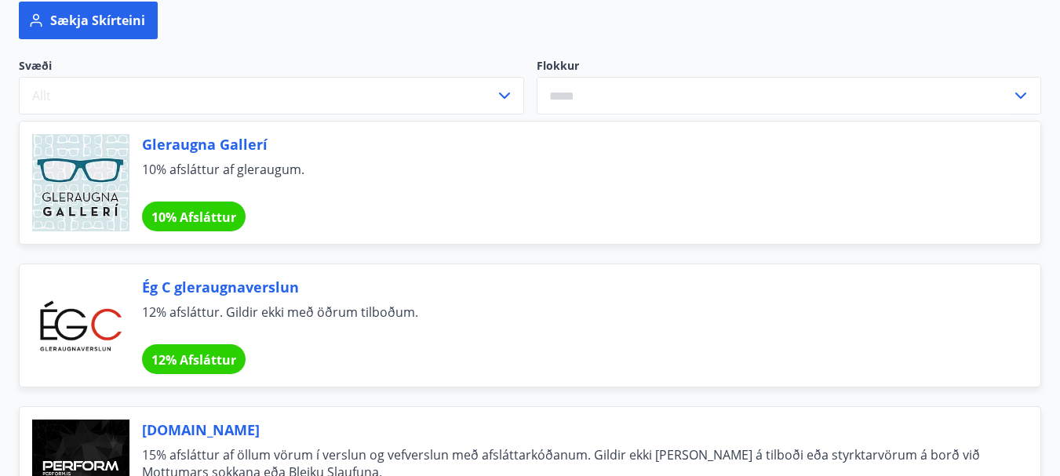
scroll to position [0, 0]
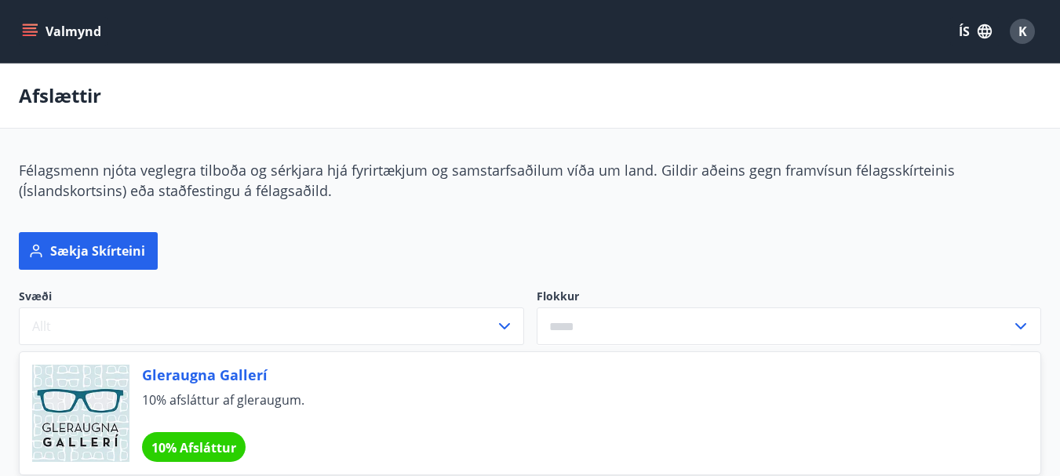
click at [35, 29] on icon "menu" at bounding box center [30, 28] width 14 height 2
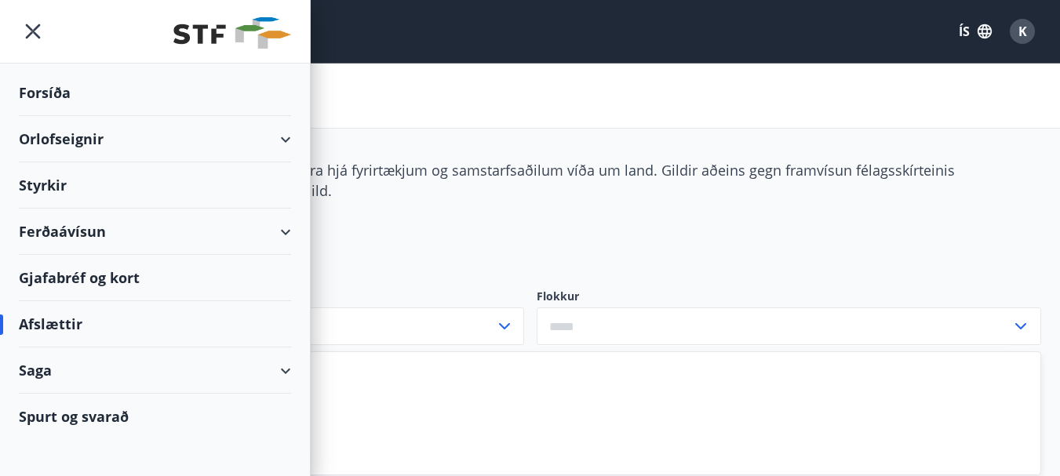
click at [82, 235] on div "Ferðaávísun" at bounding box center [155, 232] width 272 height 46
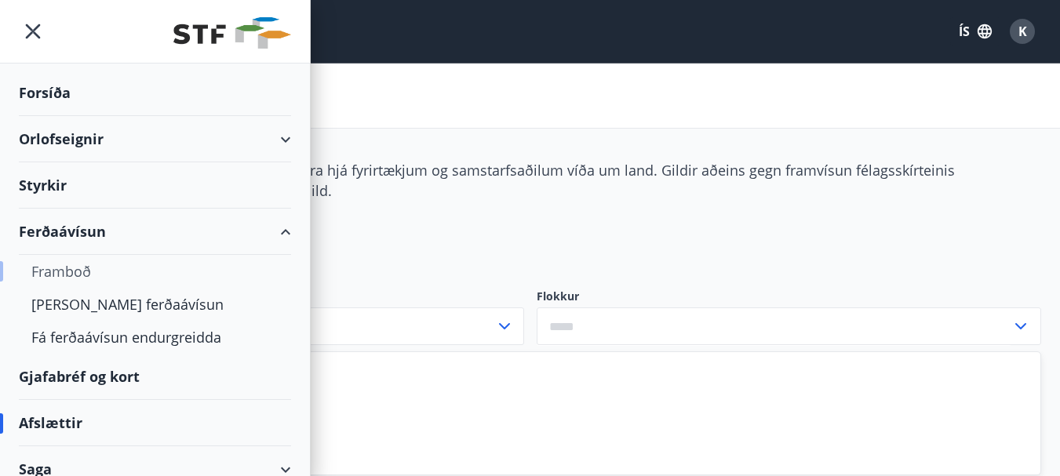
click at [82, 273] on div "Framboð" at bounding box center [154, 271] width 247 height 33
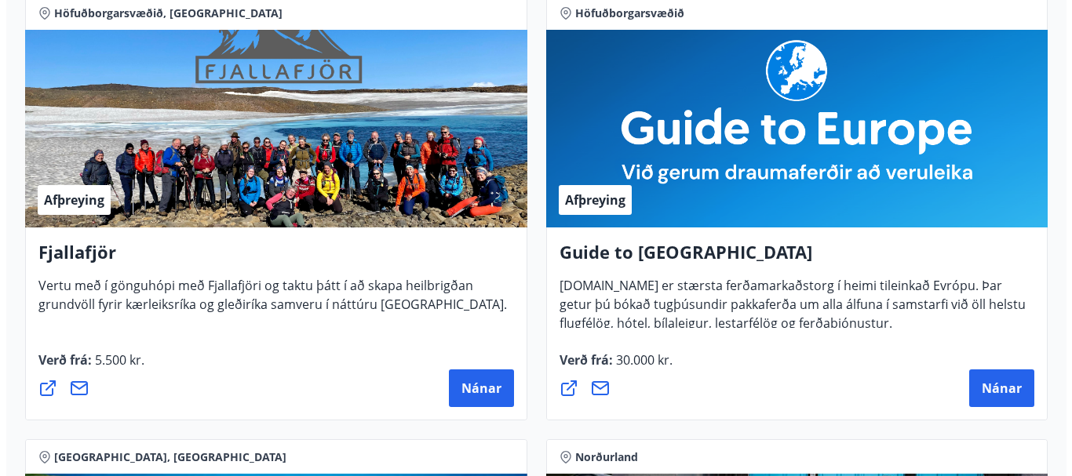
scroll to position [314, 0]
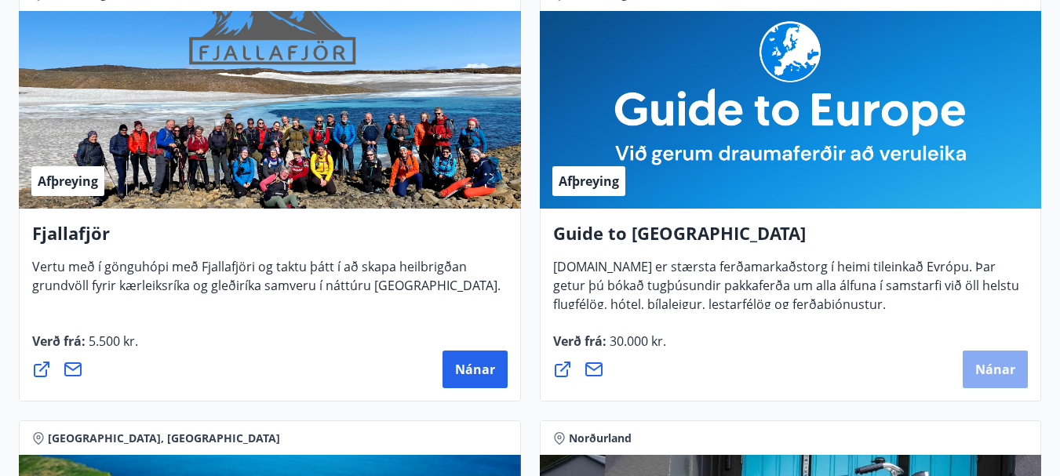
click at [989, 362] on span "Nánar" at bounding box center [996, 369] width 40 height 17
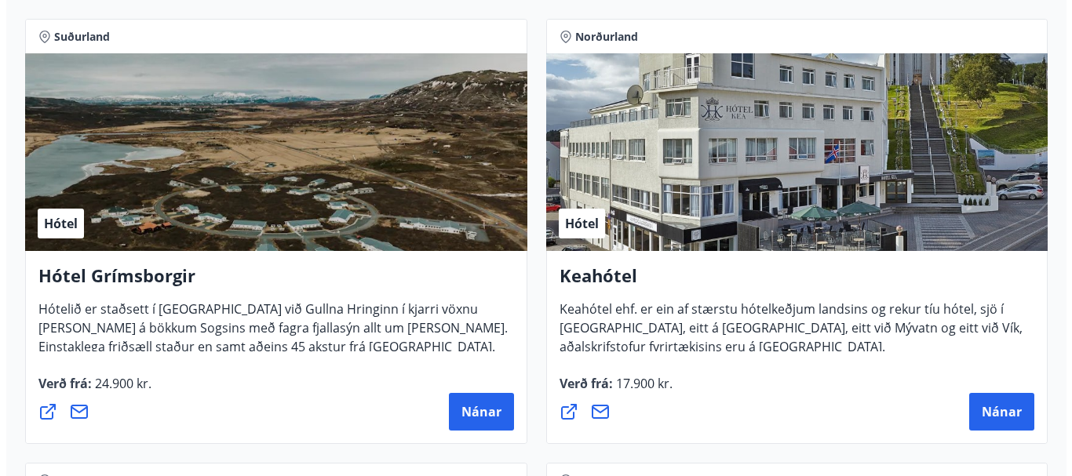
scroll to position [1177, 0]
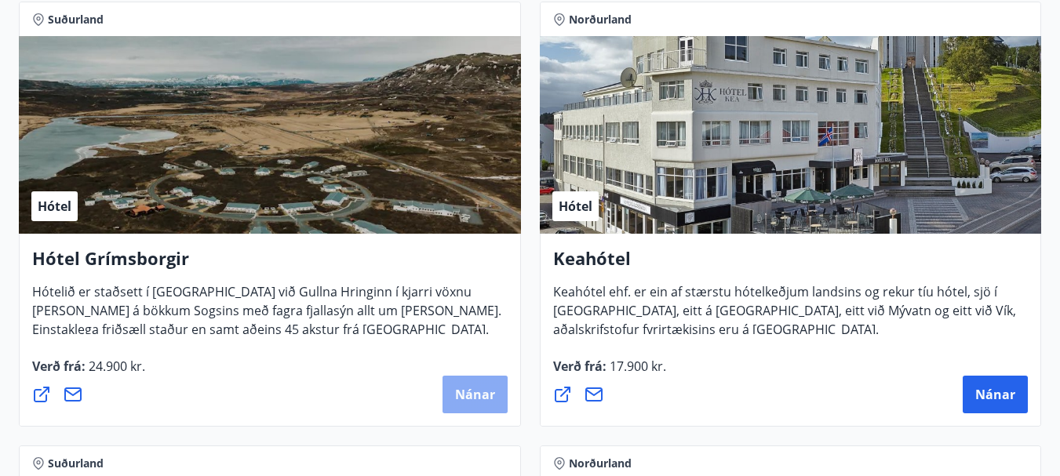
click at [469, 385] on button "Nánar" at bounding box center [475, 395] width 65 height 38
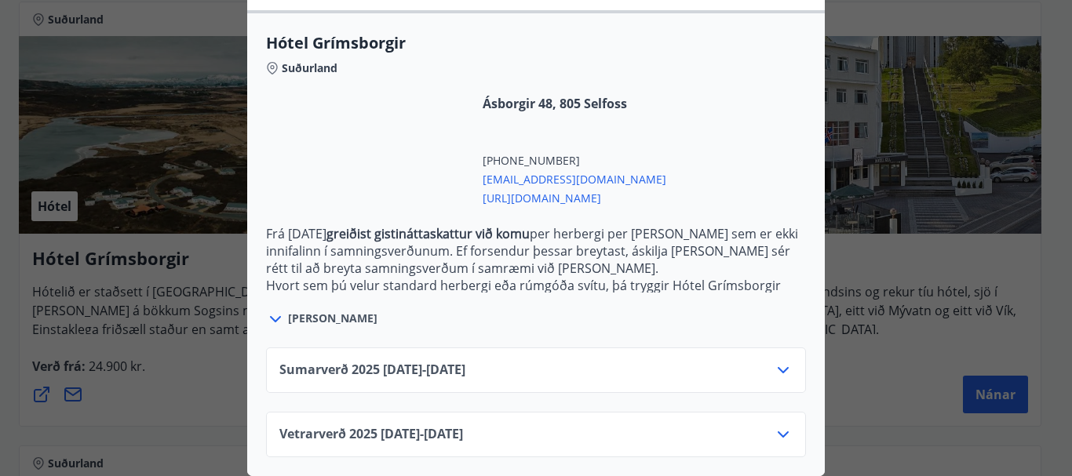
scroll to position [419, 0]
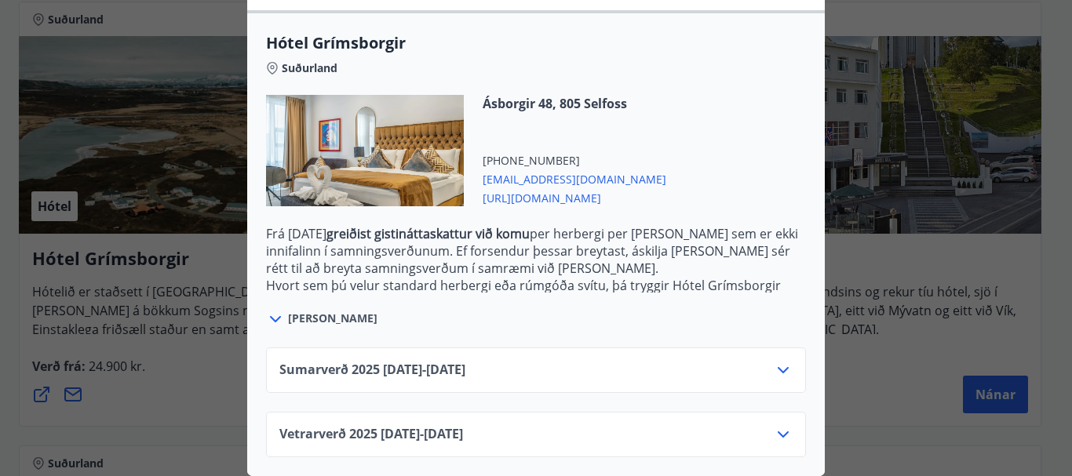
click at [272, 310] on icon at bounding box center [275, 319] width 19 height 19
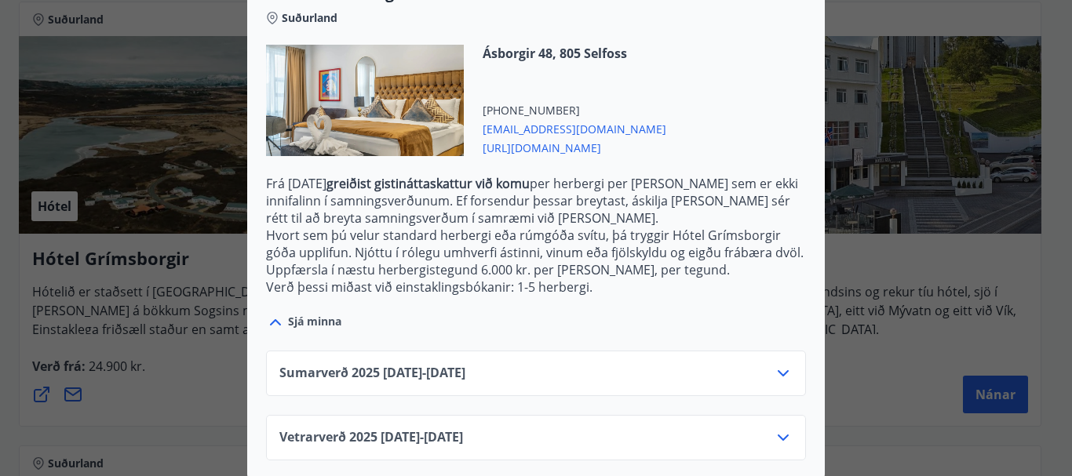
scroll to position [473, 0]
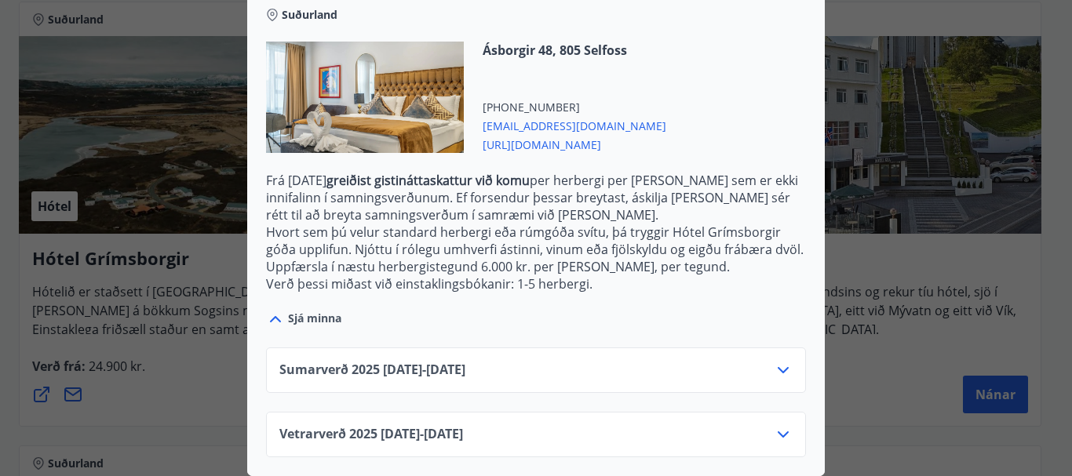
click at [778, 432] on icon at bounding box center [783, 435] width 11 height 6
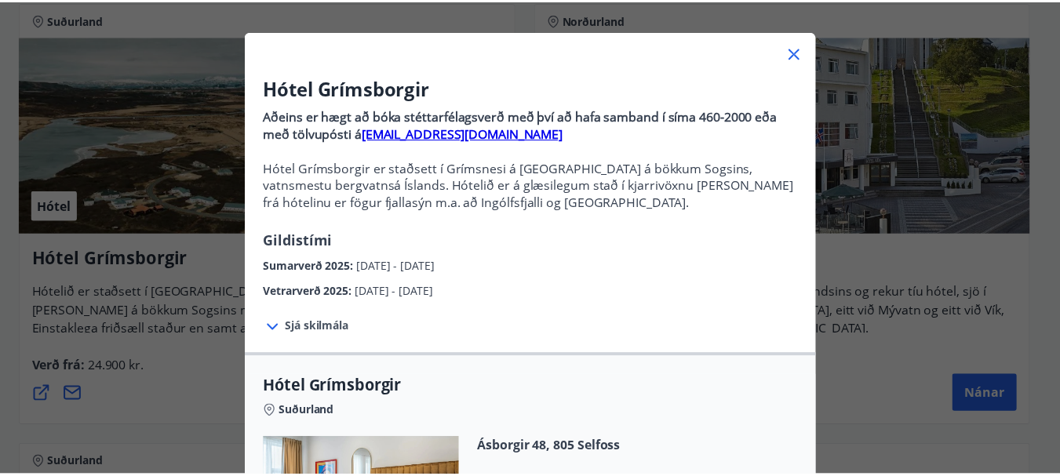
scroll to position [0, 0]
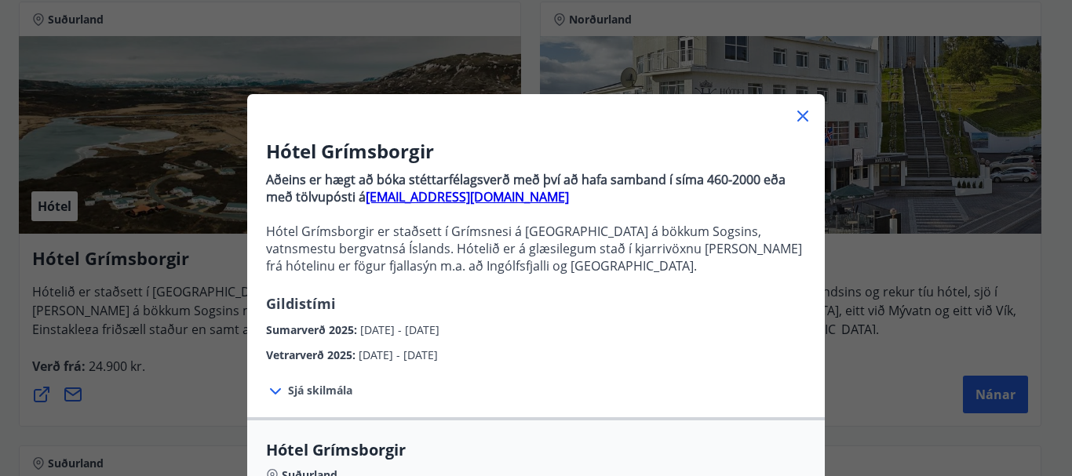
click at [794, 115] on icon at bounding box center [803, 116] width 19 height 19
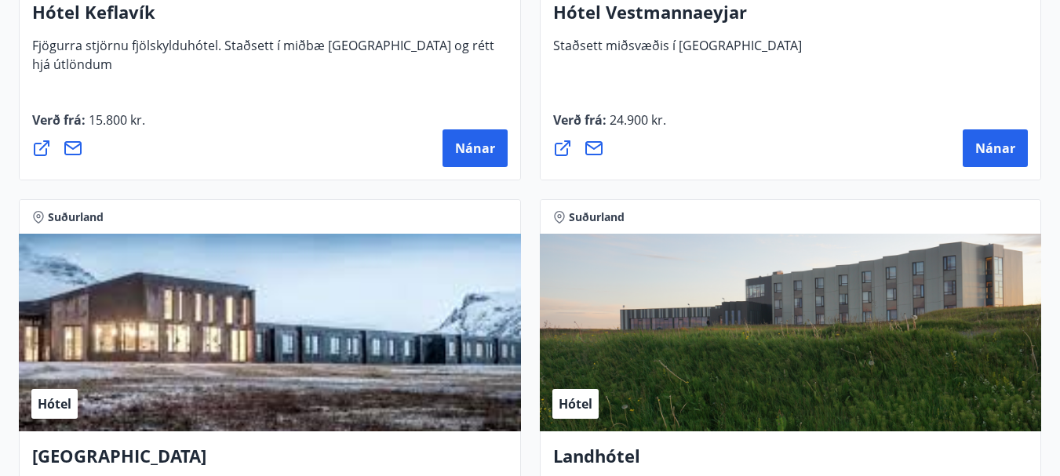
scroll to position [5827, 0]
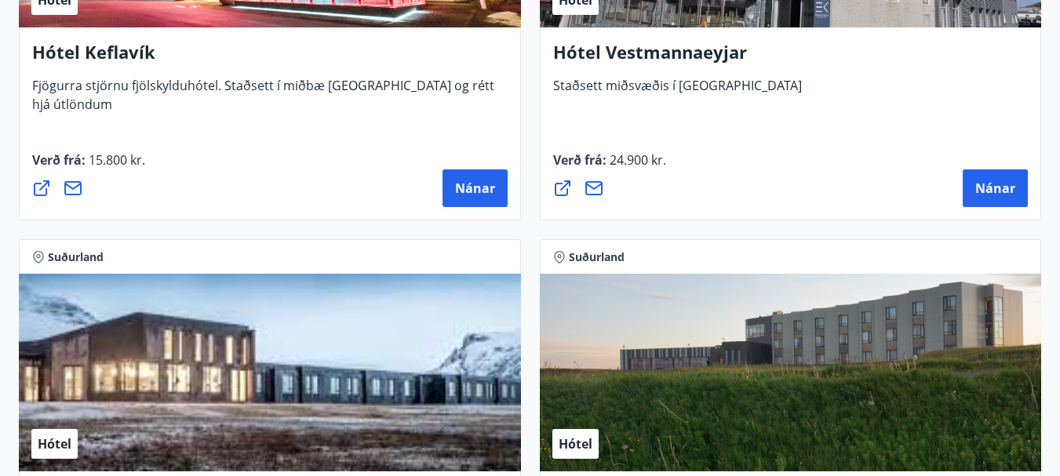
drag, startPoint x: 513, startPoint y: 255, endPoint x: 517, endPoint y: 232, distance: 24.0
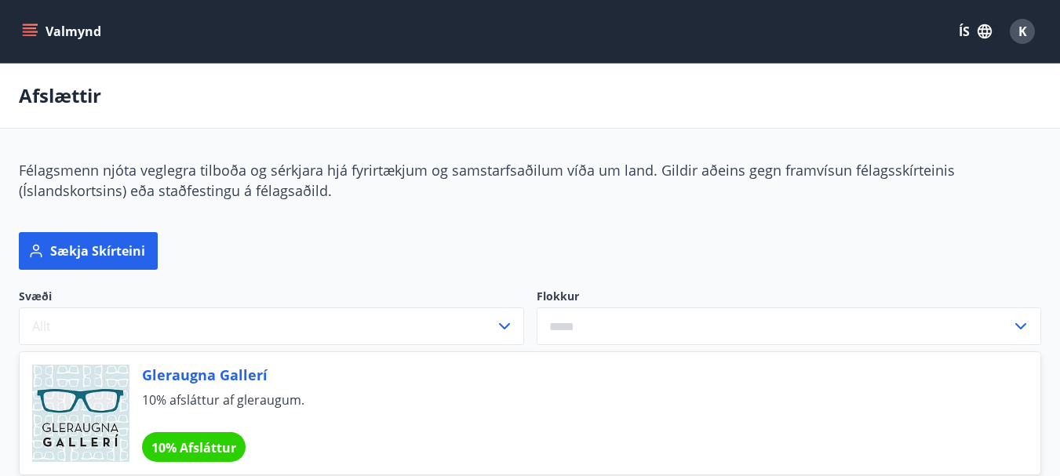
click at [23, 33] on icon "menu" at bounding box center [30, 32] width 16 height 16
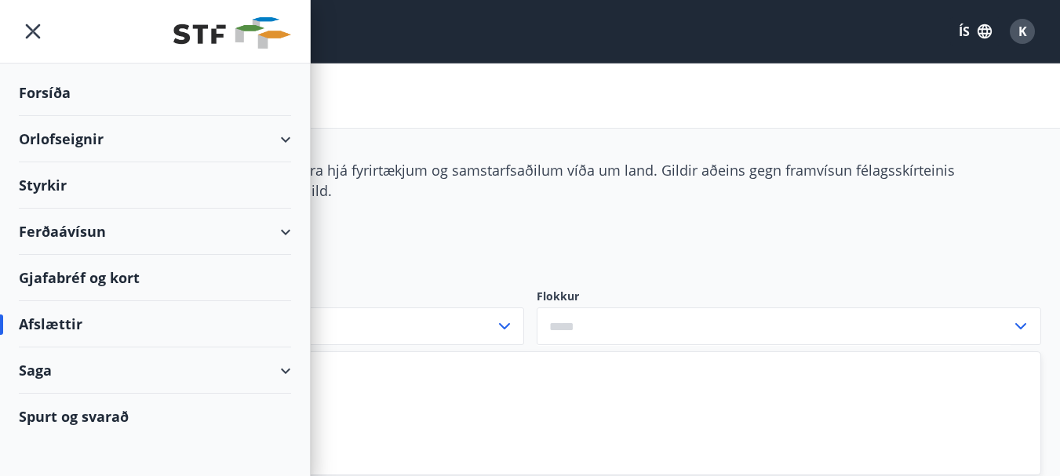
click at [265, 362] on div "Saga" at bounding box center [155, 371] width 272 height 46
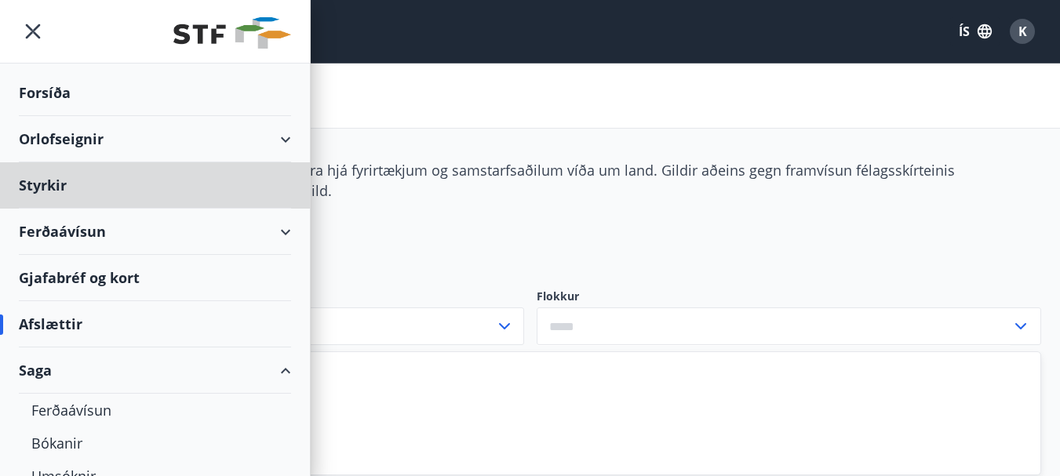
click at [42, 92] on div "Forsíða" at bounding box center [155, 93] width 272 height 46
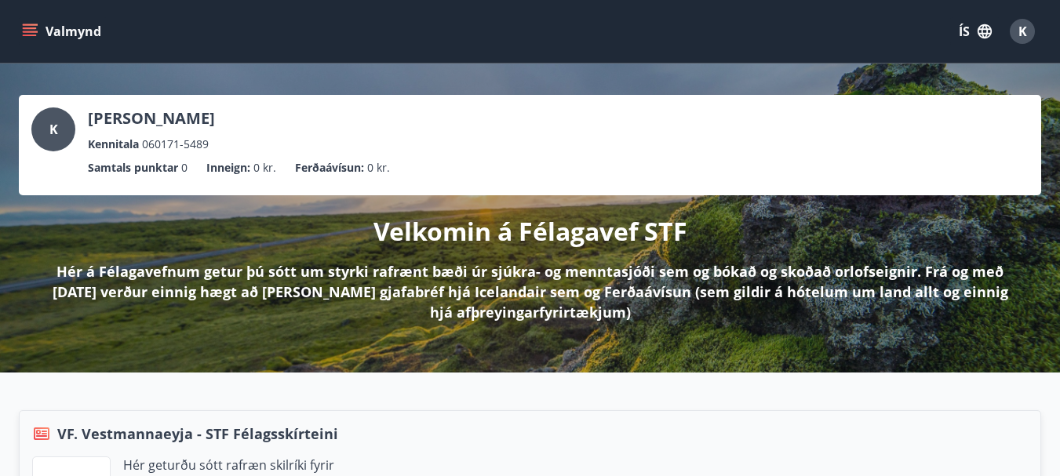
click at [1021, 25] on span "K" at bounding box center [1023, 31] width 9 height 17
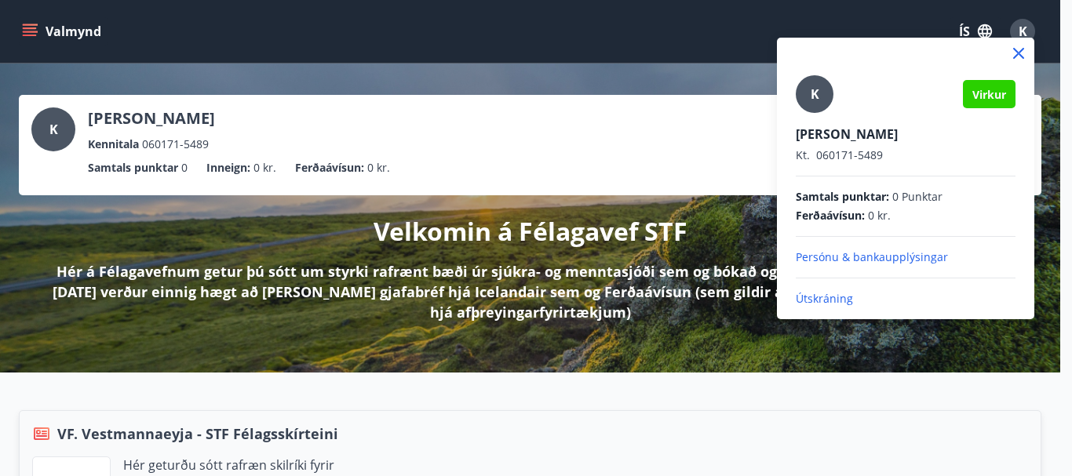
click at [840, 297] on p "Útskráning" at bounding box center [906, 299] width 220 height 16
